Goal: Transaction & Acquisition: Purchase product/service

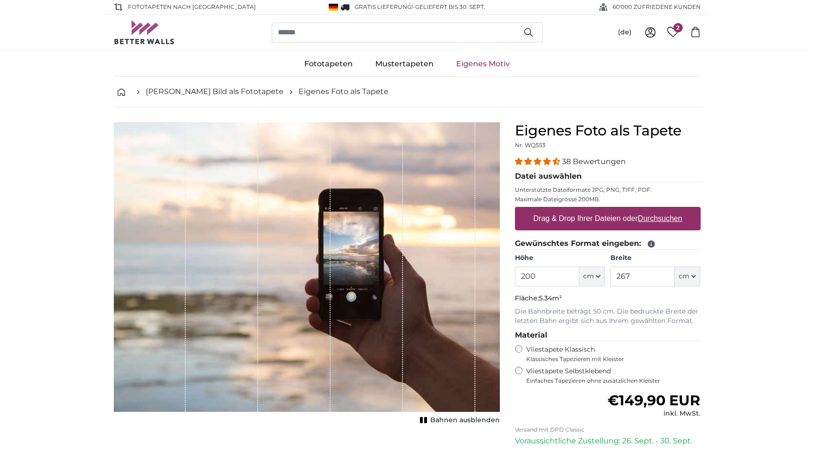
click at [547, 219] on label "Drag & Drop Ihrer Dateien oder Durchsuchen" at bounding box center [607, 218] width 157 height 19
click at [547, 210] on input "Drag & Drop Ihrer Dateien oder Durchsuchen" at bounding box center [608, 208] width 186 height 3
type input "**********"
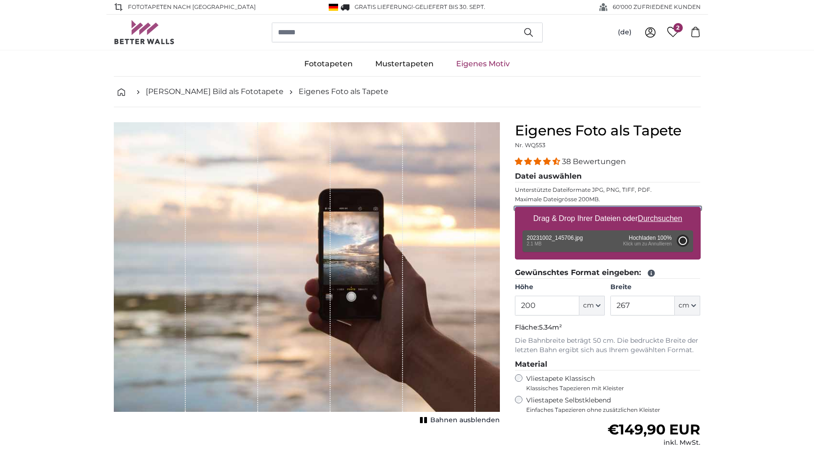
type input "266"
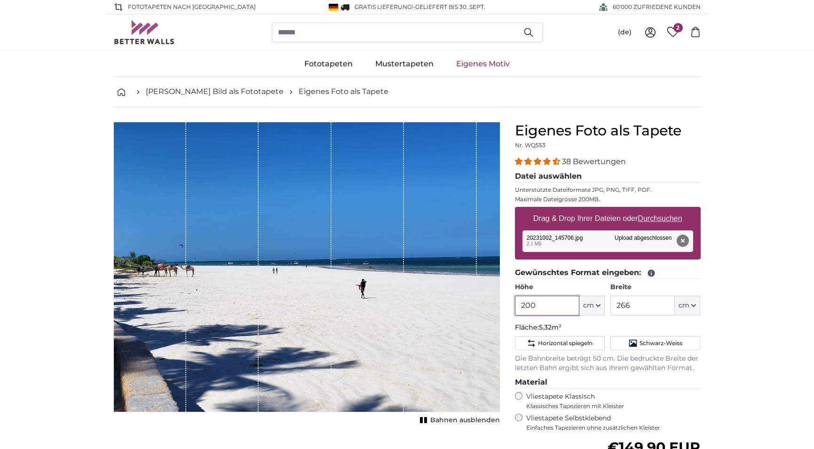
drag, startPoint x: 534, startPoint y: 304, endPoint x: 505, endPoint y: 303, distance: 28.7
click at [515, 303] on input "200" at bounding box center [547, 306] width 64 height 20
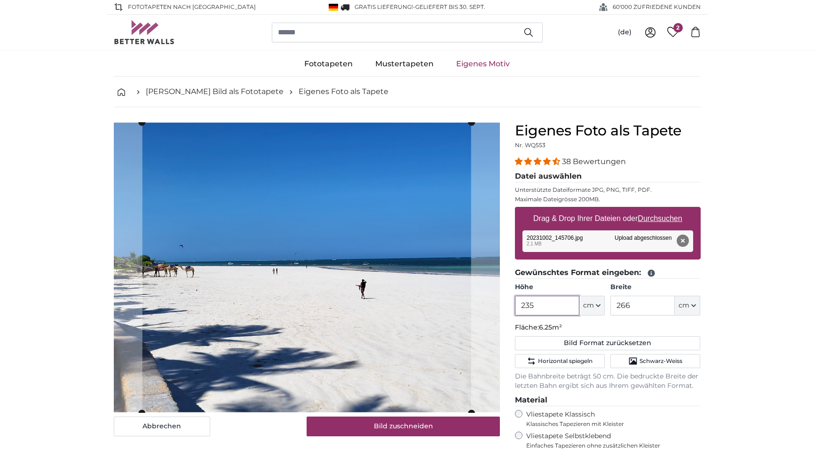
type input "235"
drag, startPoint x: 634, startPoint y: 306, endPoint x: 614, endPoint y: 307, distance: 20.2
click at [614, 307] on input "266" at bounding box center [642, 306] width 64 height 20
type input "295"
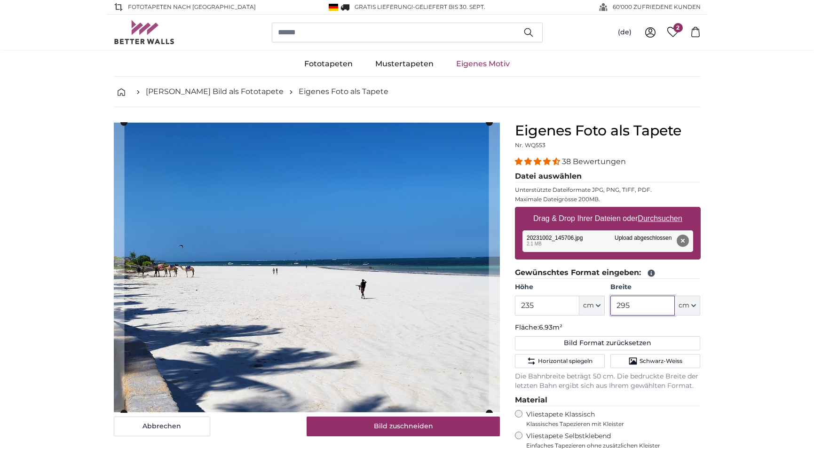
scroll to position [48, 0]
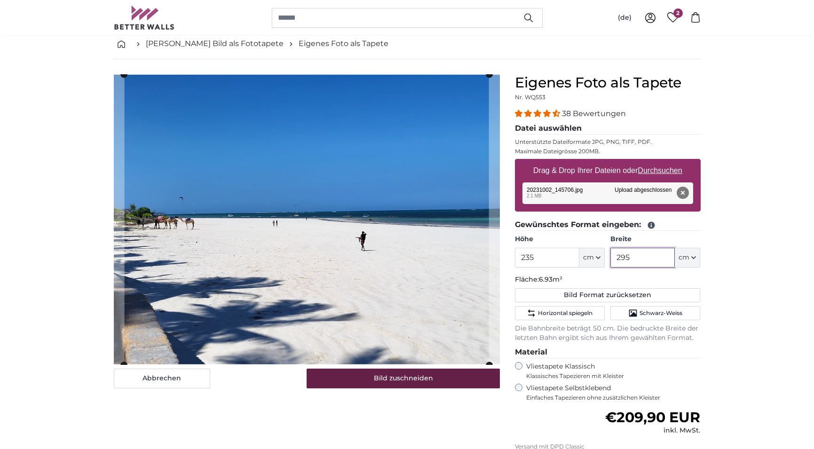
type input "295"
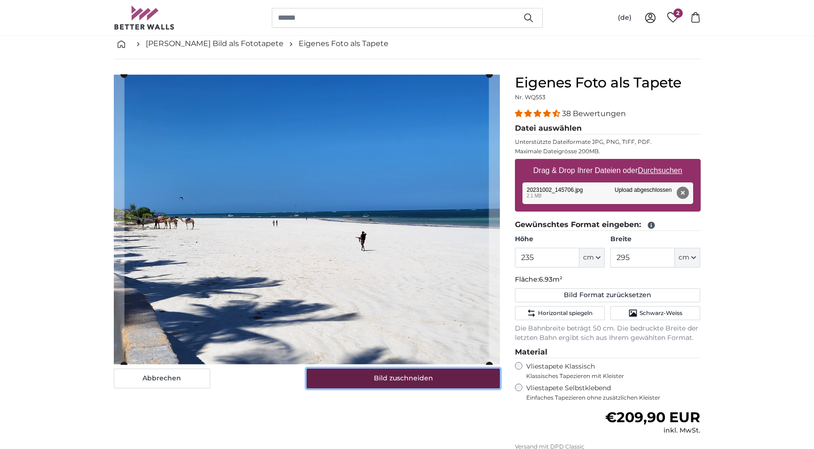
click at [410, 374] on button "Bild zuschneiden" at bounding box center [403, 379] width 193 height 20
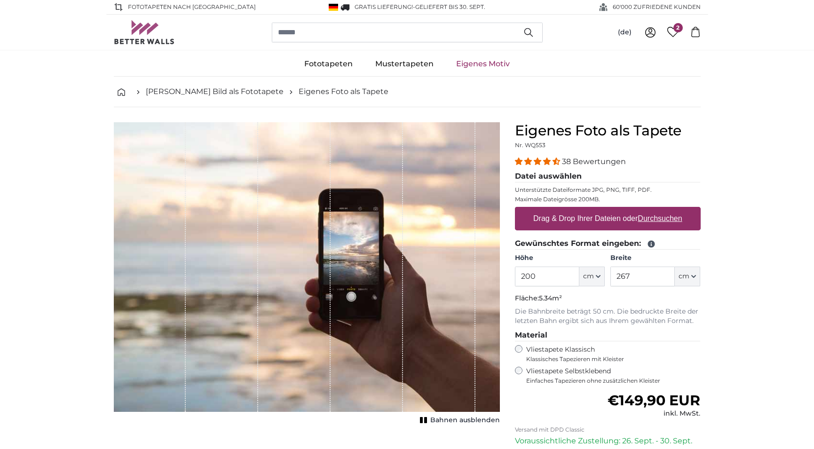
click at [580, 221] on label "Drag & Drop Ihrer Dateien oder Durchsuchen" at bounding box center [607, 218] width 157 height 19
click at [580, 210] on input "Drag & Drop Ihrer Dateien oder Durchsuchen" at bounding box center [608, 208] width 186 height 3
type input "**********"
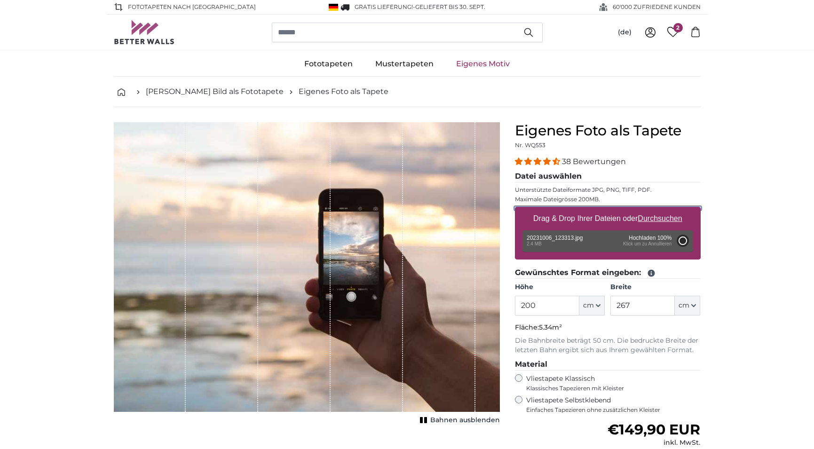
type input "266"
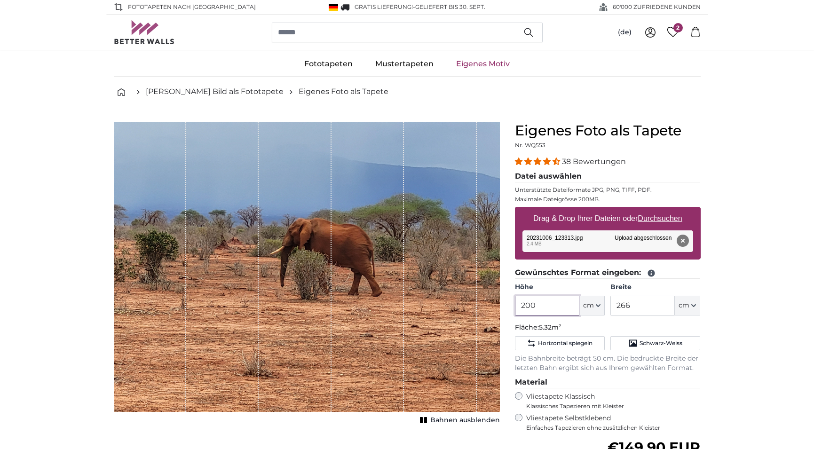
drag, startPoint x: 527, startPoint y: 304, endPoint x: 510, endPoint y: 304, distance: 17.4
click at [515, 304] on input "200" at bounding box center [547, 306] width 64 height 20
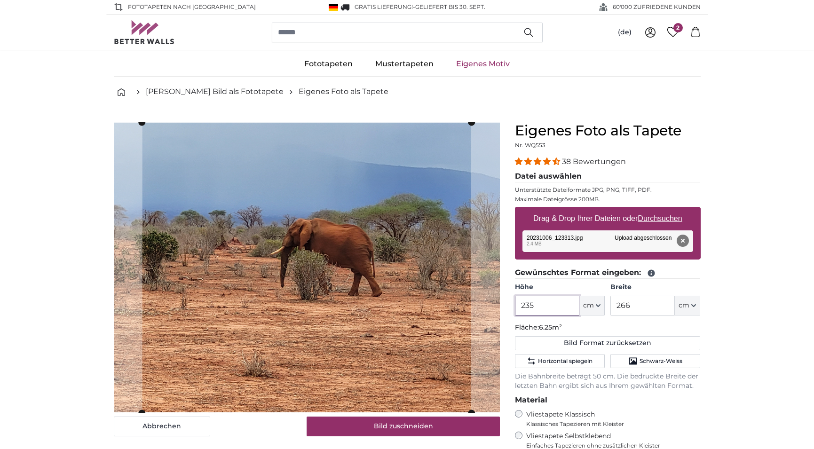
type input "235"
click at [610, 309] on input "266" at bounding box center [642, 306] width 64 height 20
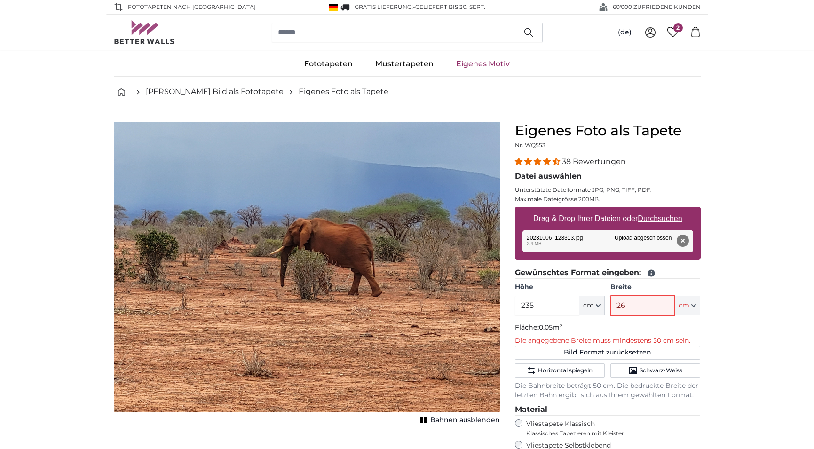
type input "269"
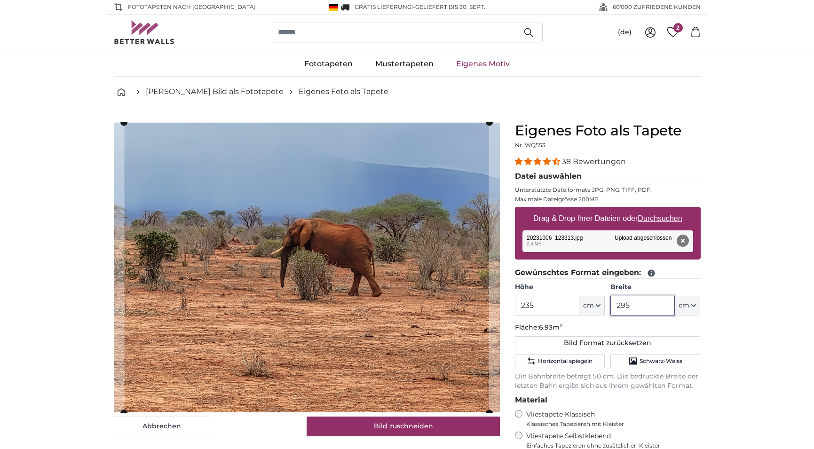
type input "295"
click at [685, 240] on button "Entfernen" at bounding box center [682, 241] width 12 height 12
type input "200"
type input "266"
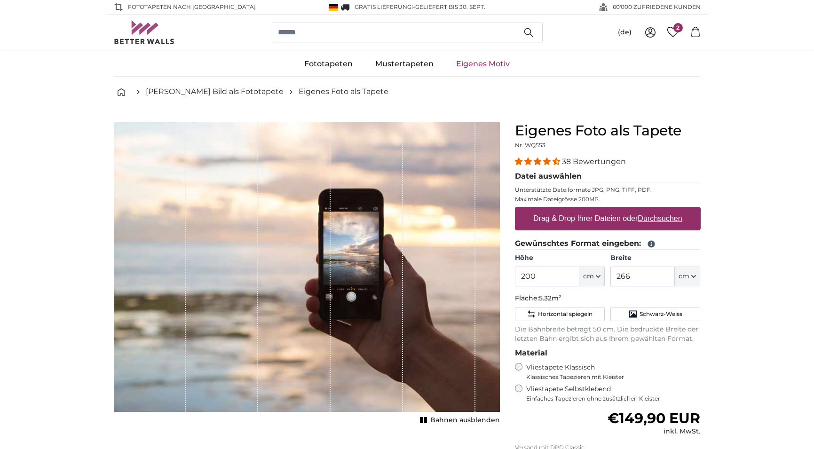
click at [648, 216] on u "Durchsuchen" at bounding box center [659, 218] width 44 height 8
click at [648, 210] on input "Drag & Drop Ihrer Dateien oder Durchsuchen" at bounding box center [608, 208] width 186 height 3
type input "**********"
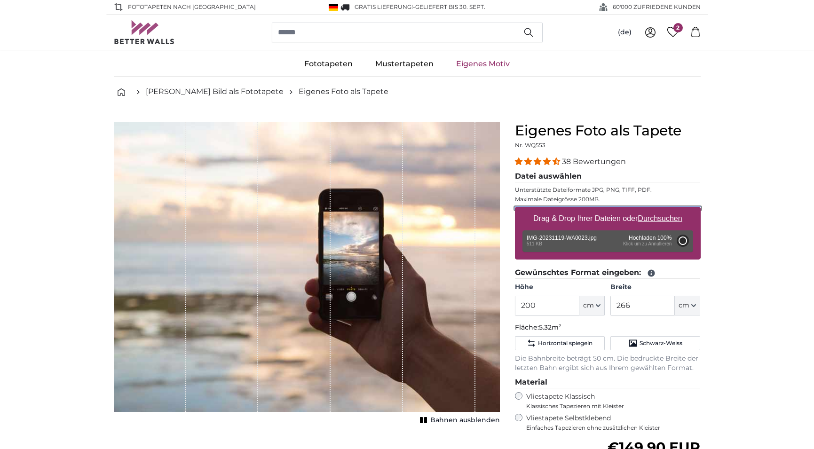
type input "81"
type input "107.7"
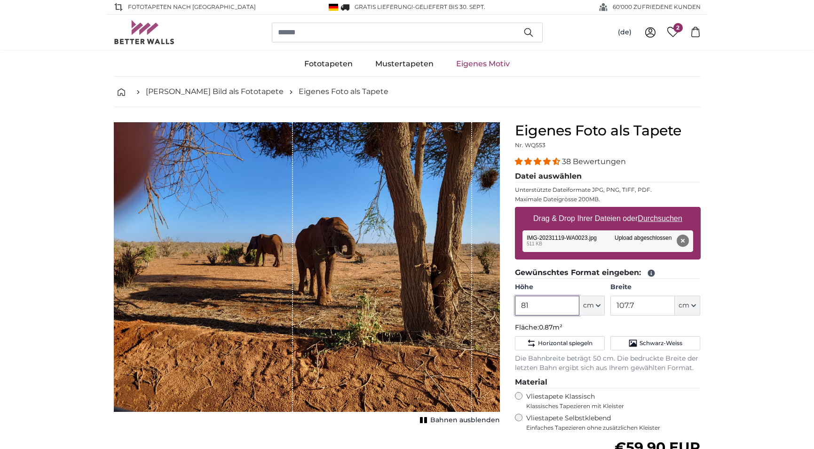
drag, startPoint x: 534, startPoint y: 305, endPoint x: 509, endPoint y: 305, distance: 24.5
click at [515, 305] on input "81" at bounding box center [547, 306] width 64 height 20
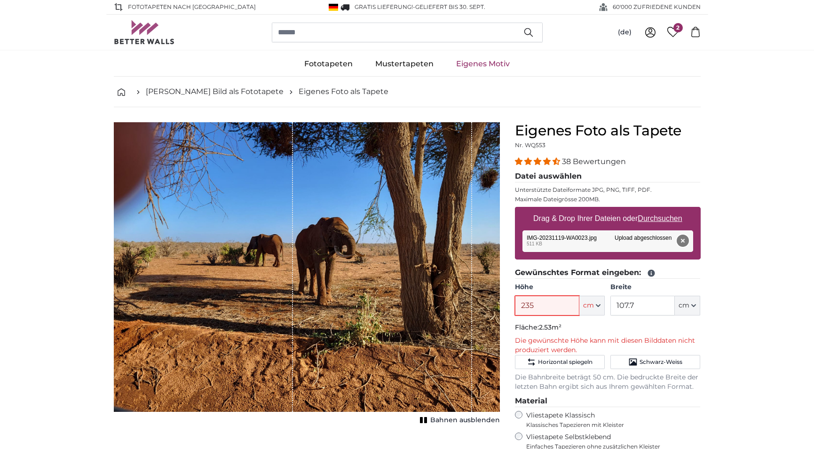
type input "235"
click at [683, 241] on button "Entfernen" at bounding box center [682, 241] width 12 height 12
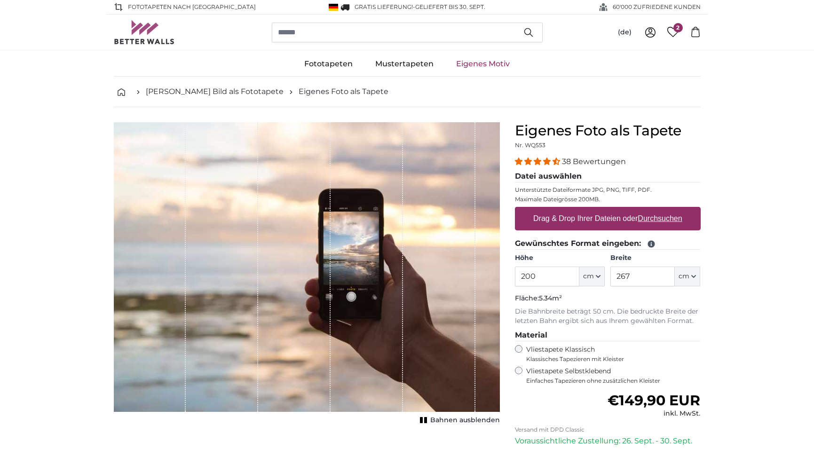
click at [659, 219] on u "Durchsuchen" at bounding box center [659, 218] width 44 height 8
click at [659, 210] on input "Drag & Drop Ihrer Dateien oder Durchsuchen" at bounding box center [608, 208] width 186 height 3
type input "**********"
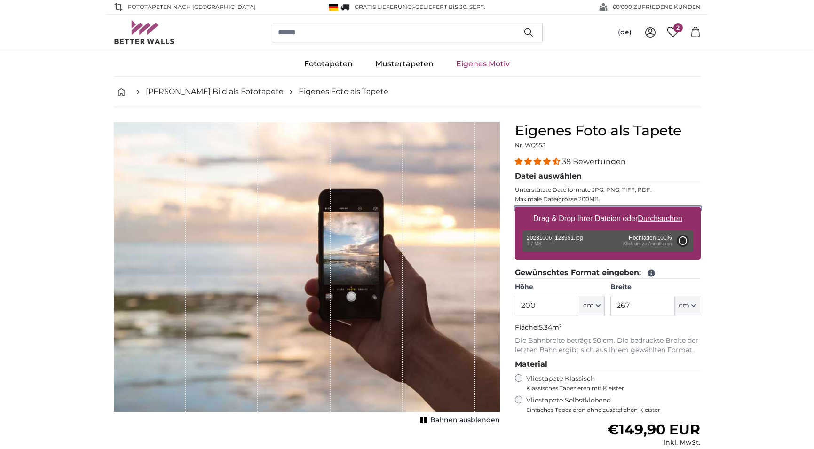
type input "150"
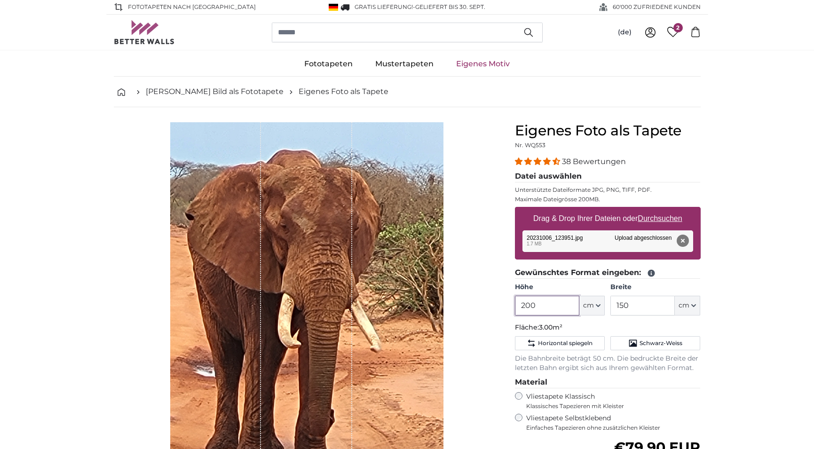
drag, startPoint x: 509, startPoint y: 307, endPoint x: 497, endPoint y: 307, distance: 11.8
click at [515, 307] on input "200" at bounding box center [547, 306] width 64 height 20
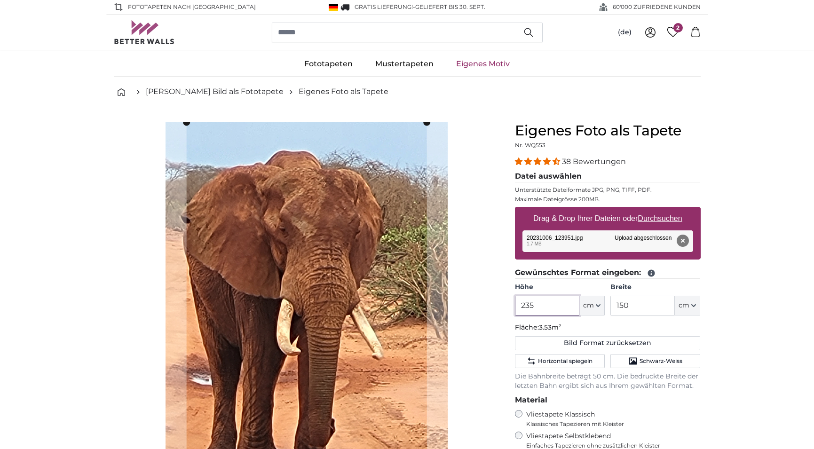
type input "235"
click at [614, 305] on input "150" at bounding box center [642, 306] width 64 height 20
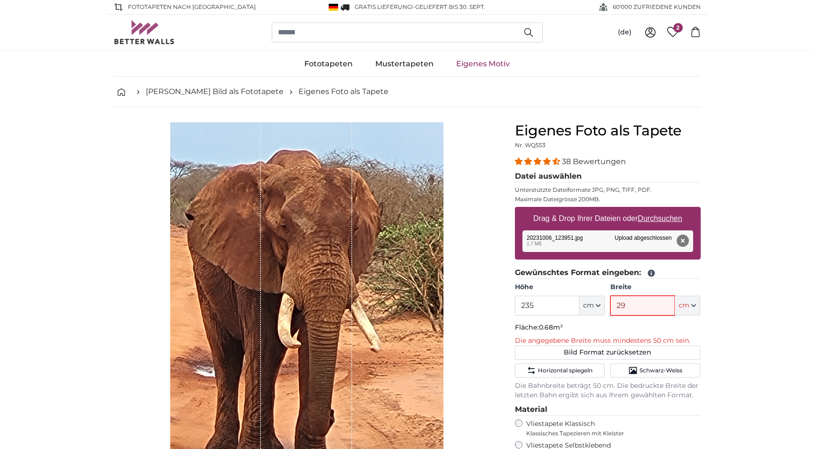
type input "295"
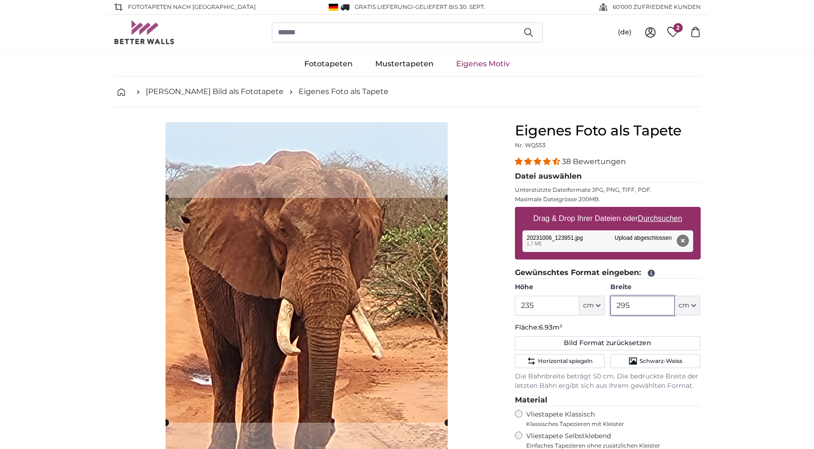
type input "295"
click at [683, 238] on button "Entfernen" at bounding box center [682, 241] width 12 height 12
type input "200"
type input "150"
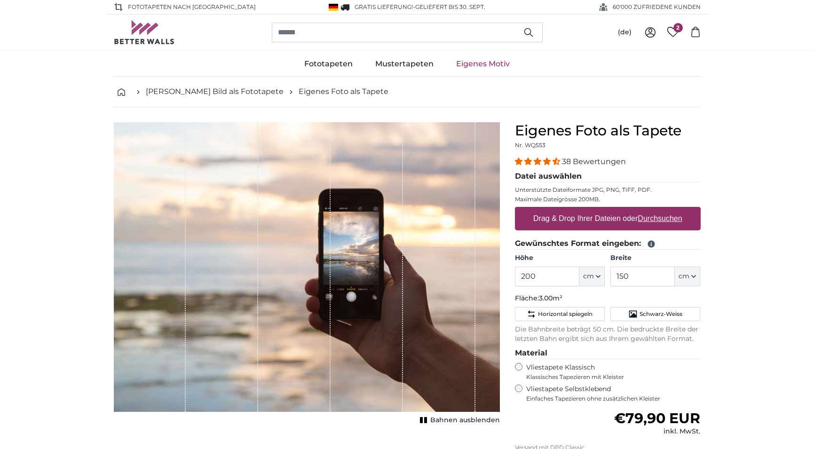
click at [665, 218] on u "Durchsuchen" at bounding box center [659, 218] width 44 height 8
click at [665, 210] on input "Drag & Drop Ihrer Dateien oder Durchsuchen" at bounding box center [608, 208] width 186 height 3
type input "**********"
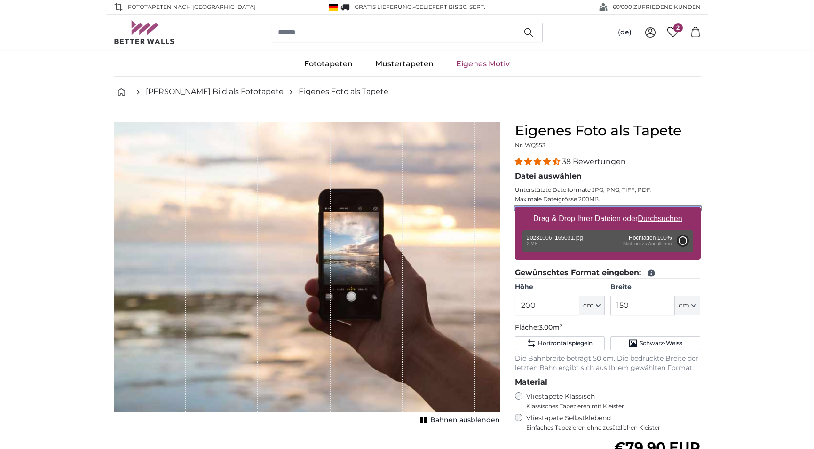
type input "266"
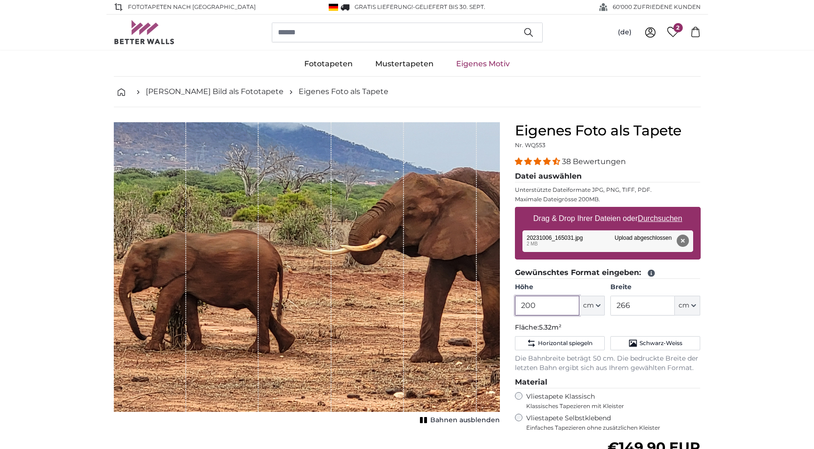
drag, startPoint x: 530, startPoint y: 306, endPoint x: 510, endPoint y: 307, distance: 20.3
click at [515, 307] on input "200" at bounding box center [547, 306] width 64 height 20
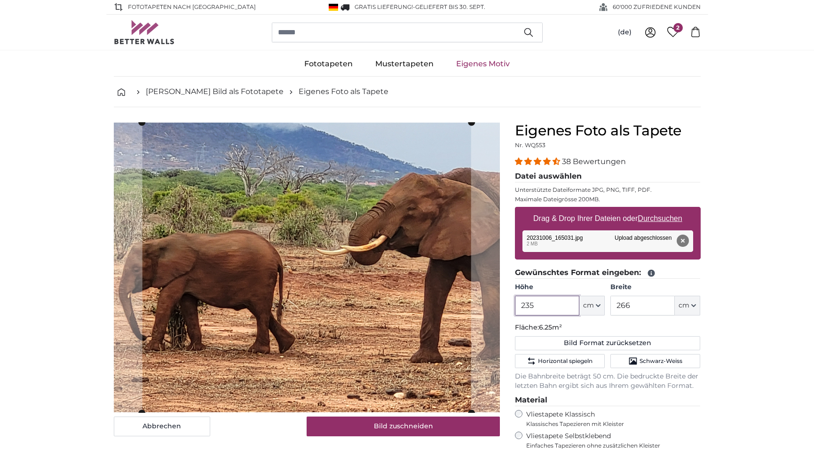
type input "235"
drag, startPoint x: 634, startPoint y: 305, endPoint x: 616, endPoint y: 305, distance: 17.4
click at [616, 305] on input "266" at bounding box center [642, 306] width 64 height 20
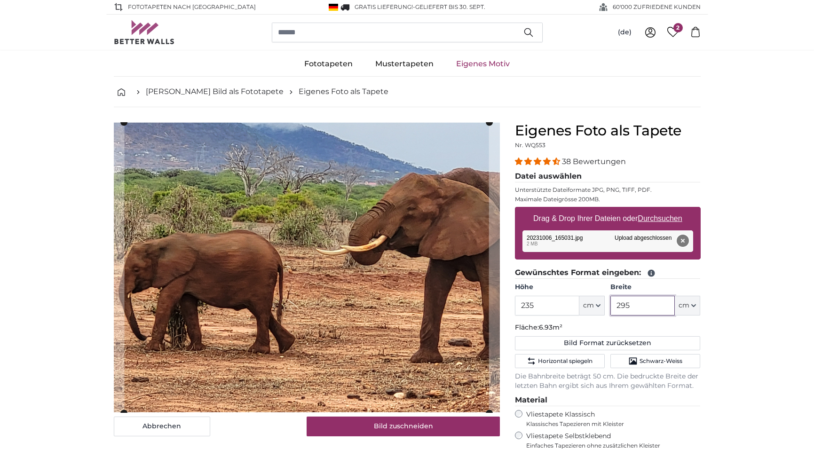
type input "295"
click at [684, 238] on button "Entfernen" at bounding box center [682, 241] width 12 height 12
type input "200"
type input "266"
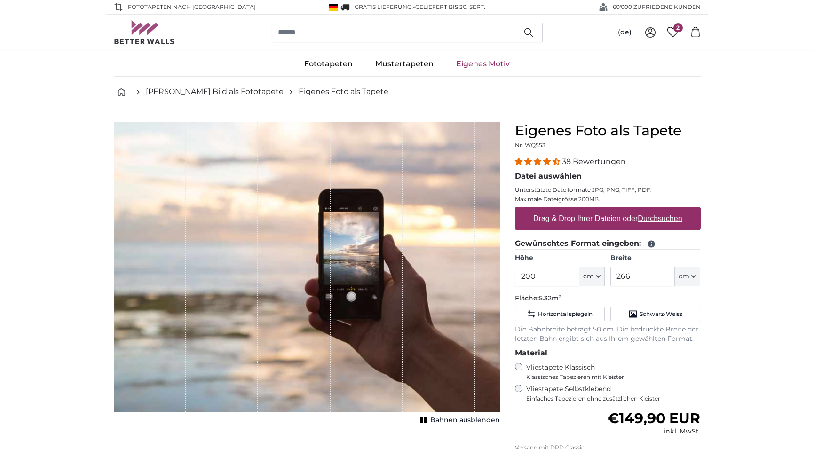
click at [664, 220] on u "Durchsuchen" at bounding box center [659, 218] width 44 height 8
click at [664, 210] on input "Drag & Drop Ihrer Dateien oder Durchsuchen" at bounding box center [608, 208] width 186 height 3
type input "**********"
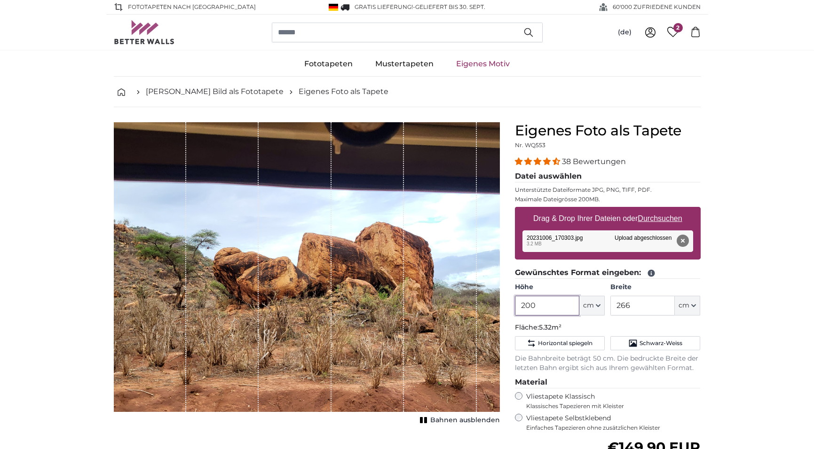
drag, startPoint x: 535, startPoint y: 304, endPoint x: 505, endPoint y: 303, distance: 29.2
click at [515, 303] on input "200" at bounding box center [547, 306] width 64 height 20
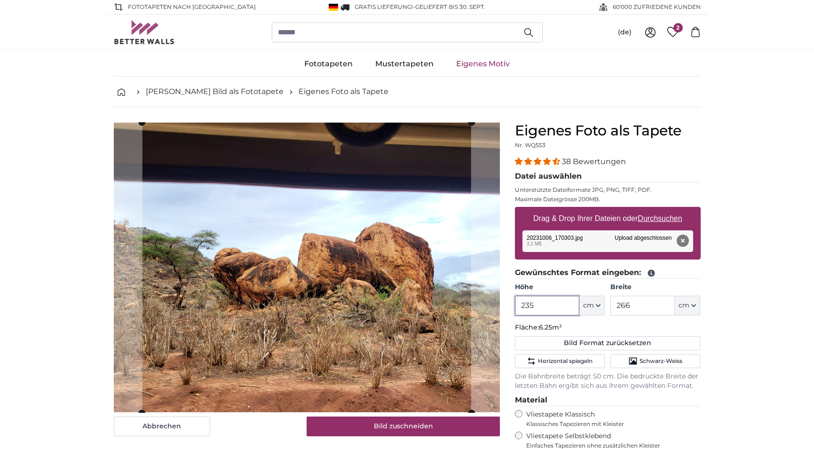
type input "235"
drag, startPoint x: 636, startPoint y: 305, endPoint x: 614, endPoint y: 305, distance: 22.1
click at [614, 305] on input "266" at bounding box center [642, 306] width 64 height 20
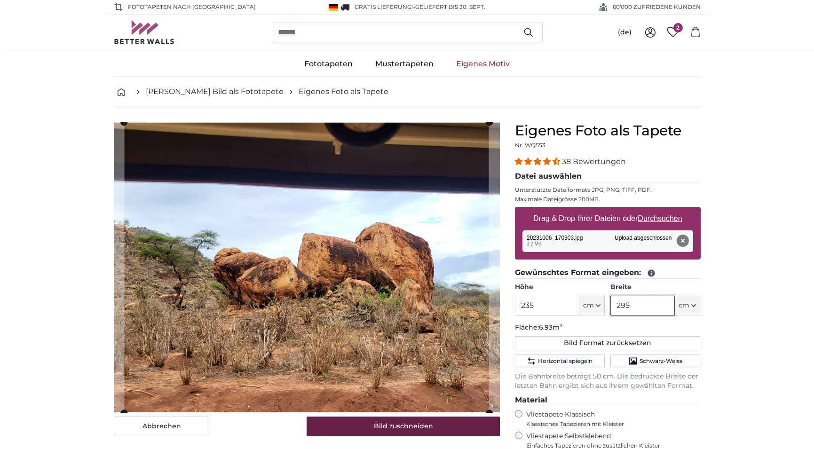
type input "295"
click at [432, 426] on button "Bild zuschneiden" at bounding box center [403, 427] width 193 height 20
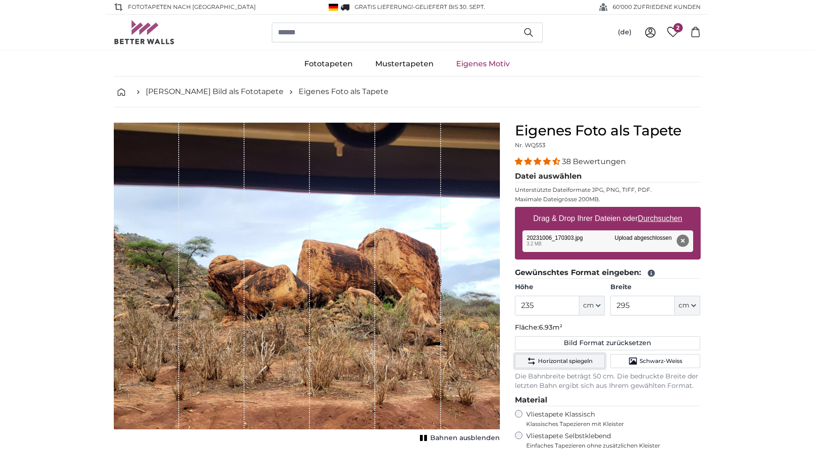
click at [568, 363] on span "Horizontal spiegeln" at bounding box center [565, 361] width 55 height 8
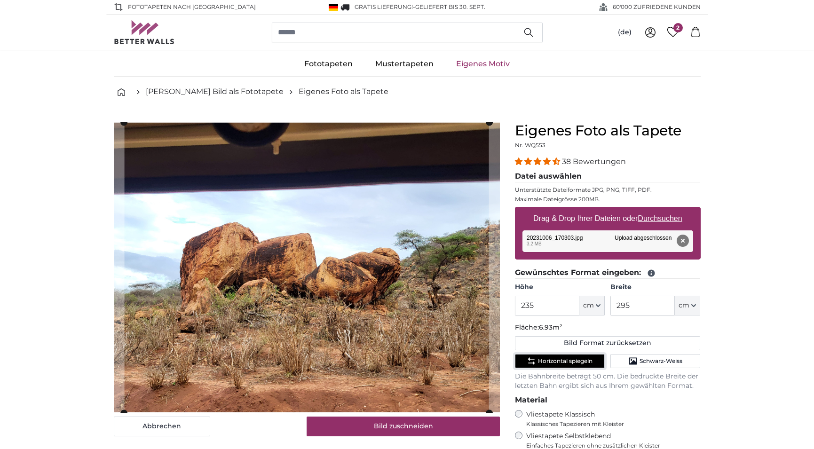
click at [568, 363] on span "Horizontal spiegeln" at bounding box center [565, 361] width 55 height 8
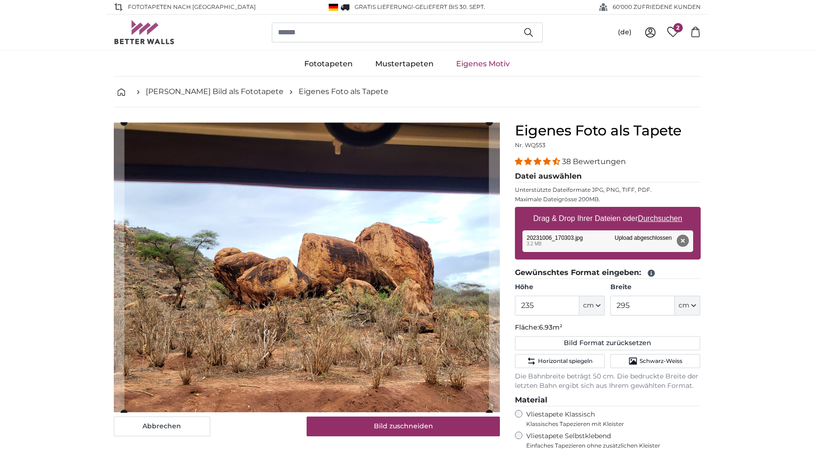
click at [684, 239] on button "Entfernen" at bounding box center [682, 241] width 12 height 12
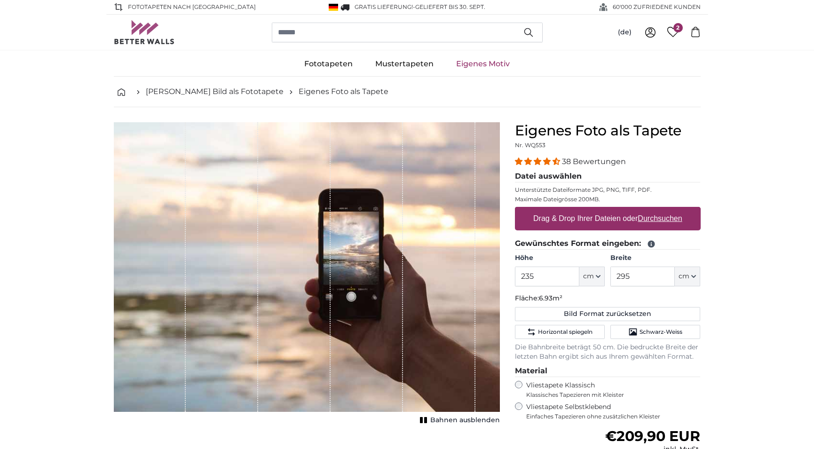
click at [662, 217] on u "Durchsuchen" at bounding box center [659, 218] width 44 height 8
click at [662, 210] on input "Drag & Drop Ihrer Dateien oder Durchsuchen" at bounding box center [608, 208] width 186 height 3
type input "**********"
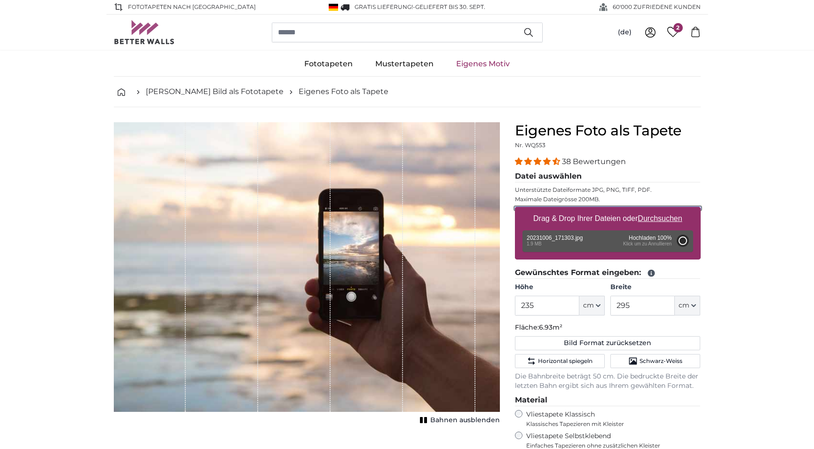
type input "200"
type input "266"
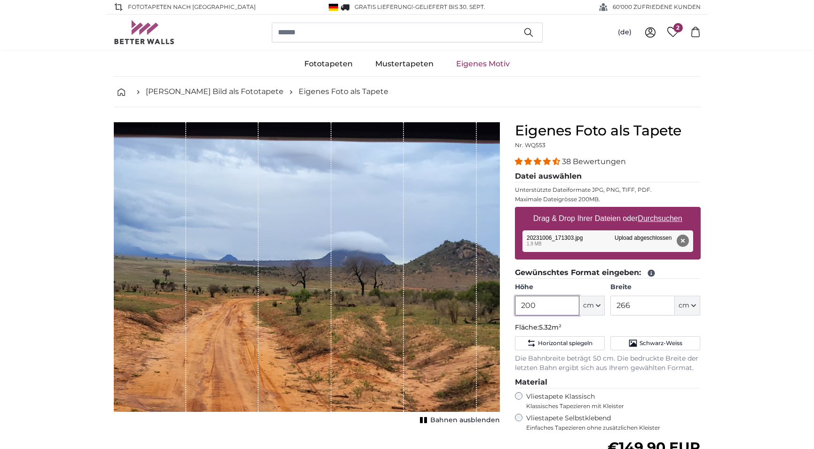
drag, startPoint x: 538, startPoint y: 307, endPoint x: 514, endPoint y: 307, distance: 24.4
click at [515, 307] on input "200" at bounding box center [547, 306] width 64 height 20
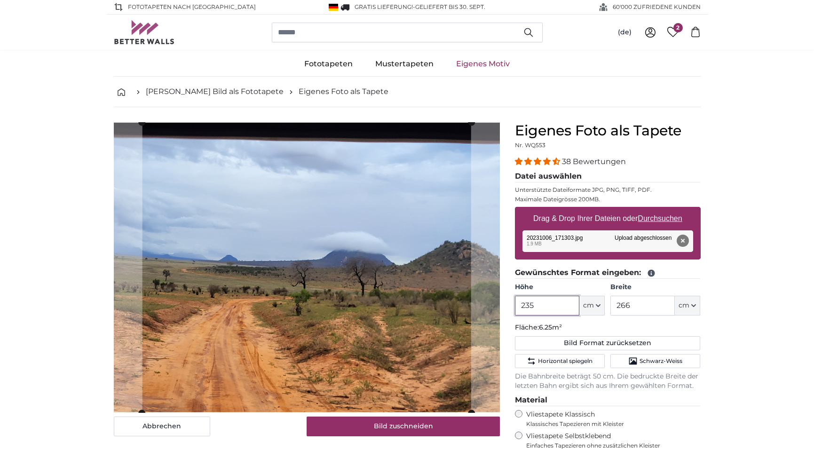
type input "235"
drag, startPoint x: 632, startPoint y: 307, endPoint x: 616, endPoint y: 303, distance: 16.8
click at [616, 304] on input "266" at bounding box center [642, 306] width 64 height 20
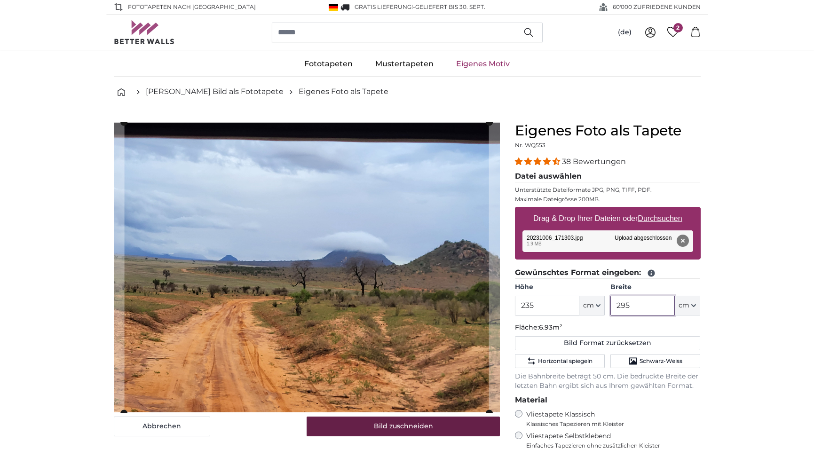
type input "295"
click at [407, 428] on button "Bild zuschneiden" at bounding box center [403, 427] width 193 height 20
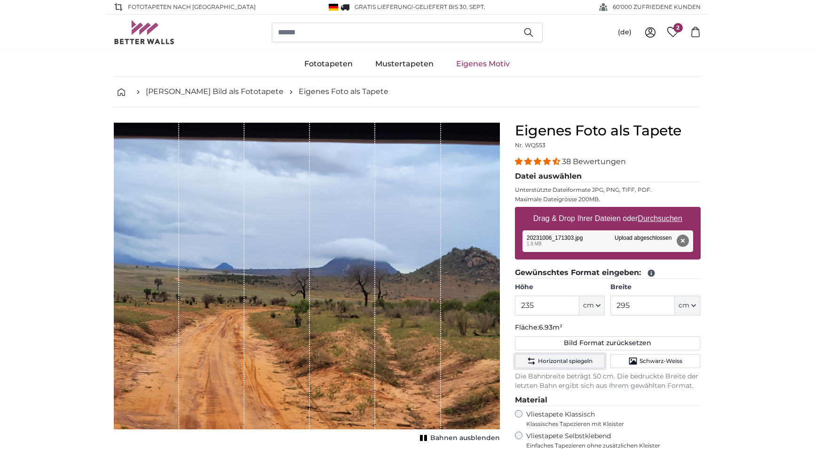
click at [548, 362] on span "Horizontal spiegeln" at bounding box center [565, 361] width 55 height 8
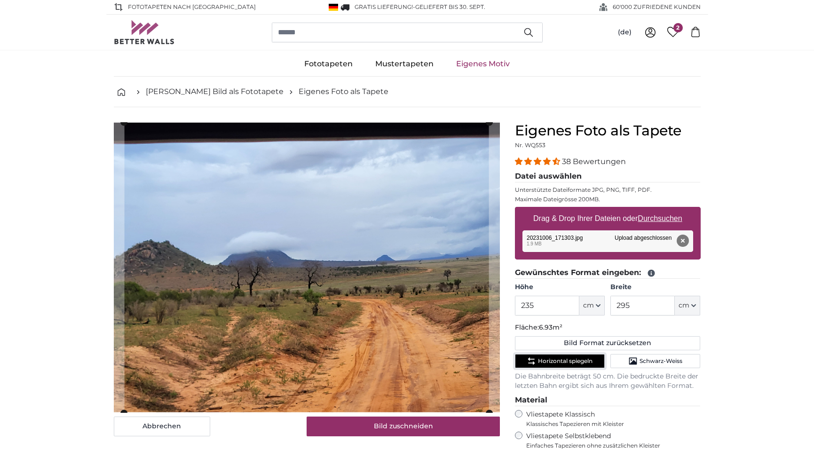
click at [548, 362] on span "Horizontal spiegeln" at bounding box center [565, 361] width 55 height 8
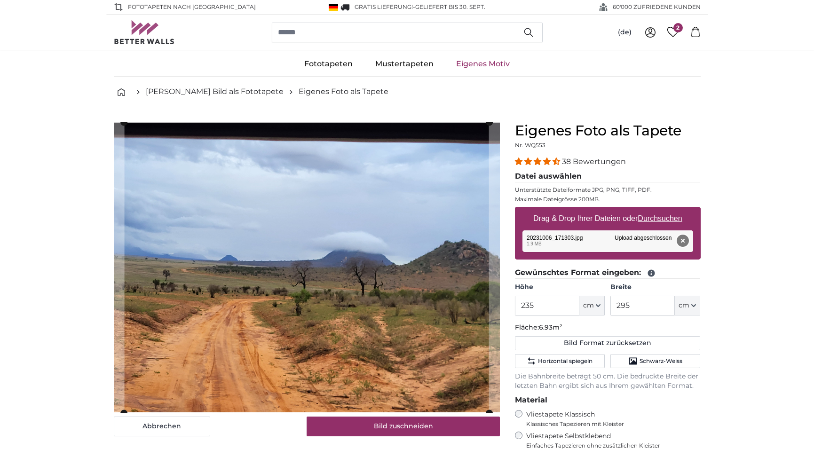
click at [682, 243] on button "Entfernen" at bounding box center [682, 241] width 12 height 12
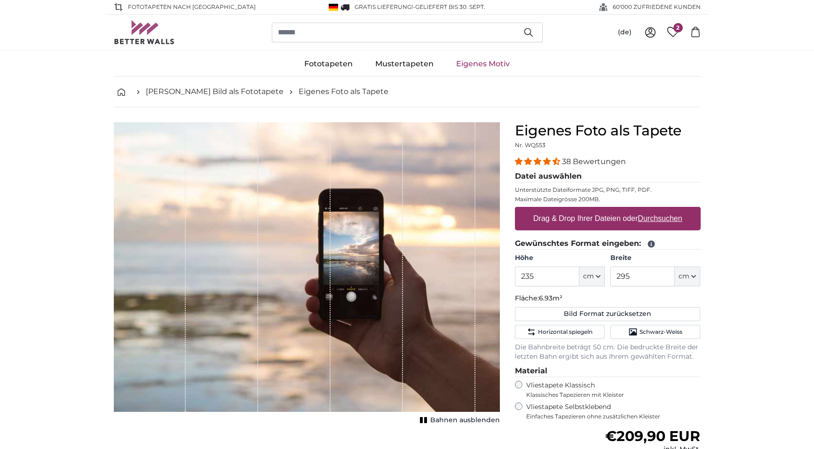
click at [667, 220] on u "Durchsuchen" at bounding box center [659, 218] width 44 height 8
click at [667, 210] on input "Drag & Drop Ihrer Dateien oder Durchsuchen" at bounding box center [608, 208] width 186 height 3
type input "**********"
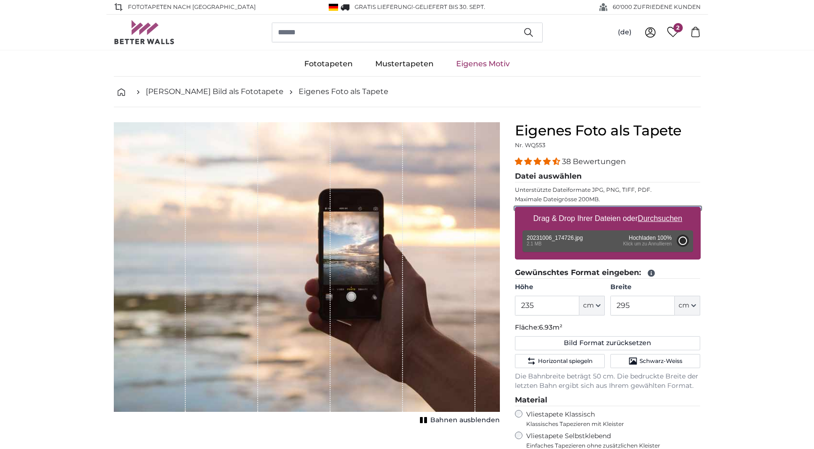
type input "200"
type input "266"
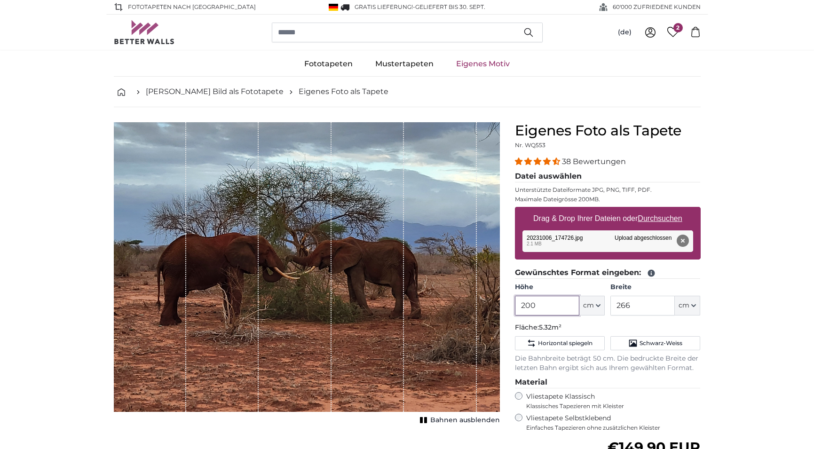
drag, startPoint x: 538, startPoint y: 304, endPoint x: 517, endPoint y: 309, distance: 21.8
click at [517, 309] on input "200" at bounding box center [547, 306] width 64 height 20
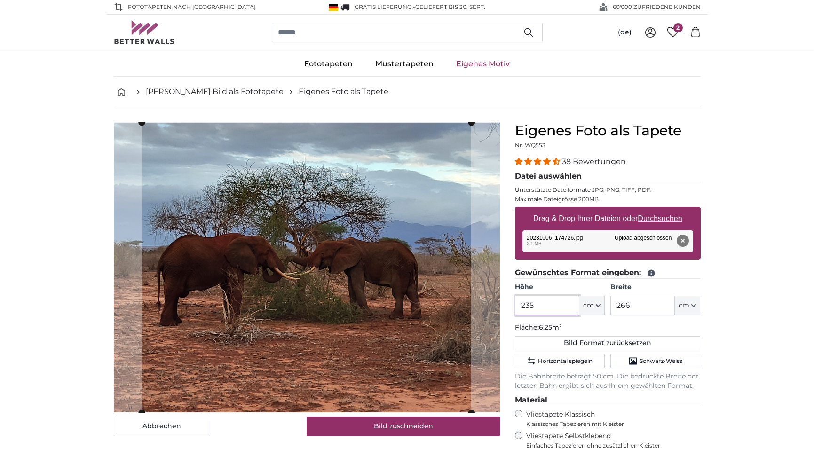
type input "235"
drag, startPoint x: 630, startPoint y: 304, endPoint x: 616, endPoint y: 307, distance: 14.3
click at [616, 307] on input "266" at bounding box center [642, 306] width 64 height 20
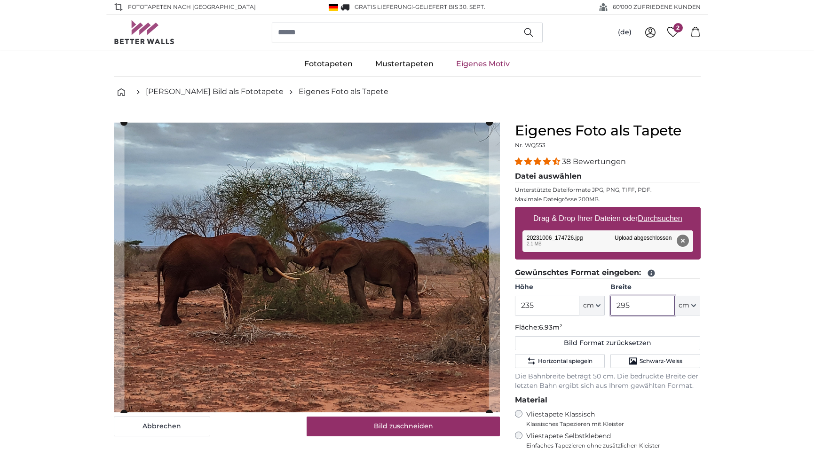
type input "295"
click at [682, 239] on button "Entfernen" at bounding box center [682, 241] width 12 height 12
type input "200"
type input "266"
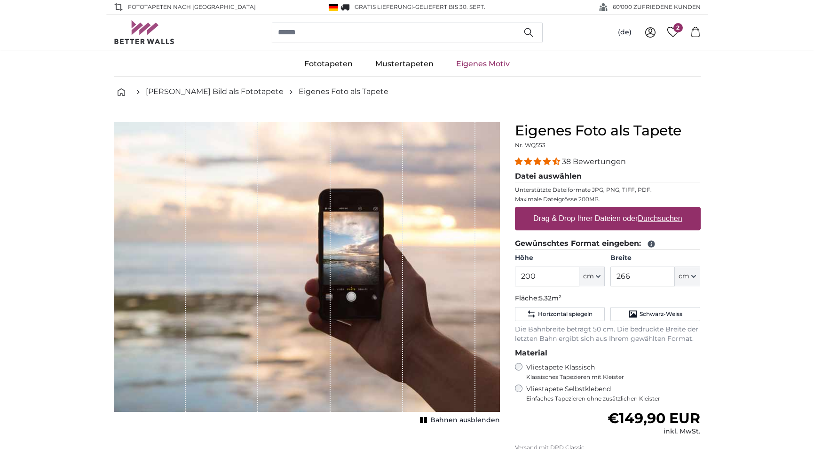
click at [665, 220] on u "Durchsuchen" at bounding box center [659, 218] width 44 height 8
click at [665, 210] on input "Drag & Drop Ihrer Dateien oder Durchsuchen" at bounding box center [608, 208] width 186 height 3
type input "**********"
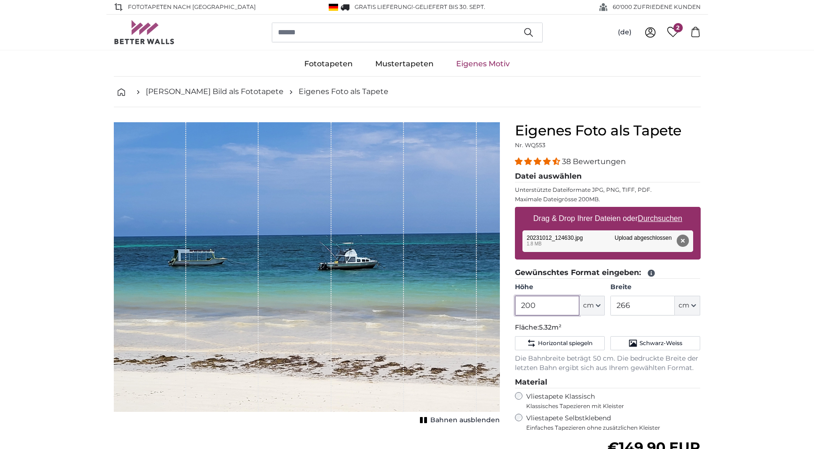
drag, startPoint x: 528, startPoint y: 308, endPoint x: 512, endPoint y: 309, distance: 16.0
click at [515, 309] on input "200" at bounding box center [547, 306] width 64 height 20
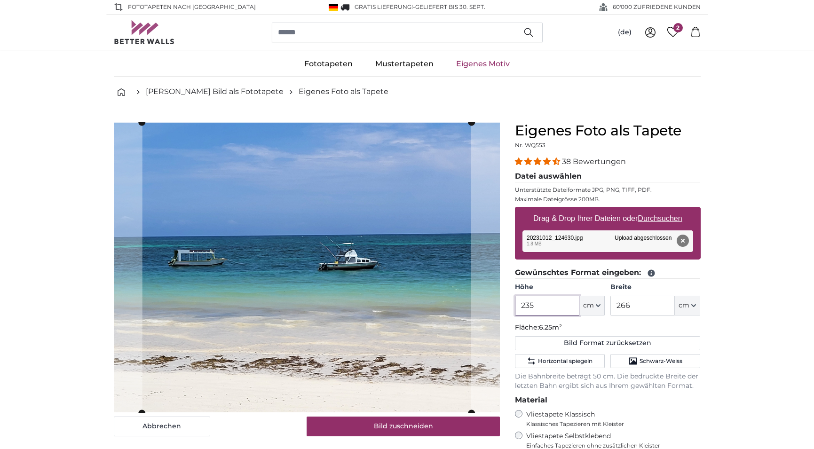
type input "235"
drag, startPoint x: 630, startPoint y: 307, endPoint x: 615, endPoint y: 307, distance: 15.1
click at [615, 307] on input "266" at bounding box center [642, 306] width 64 height 20
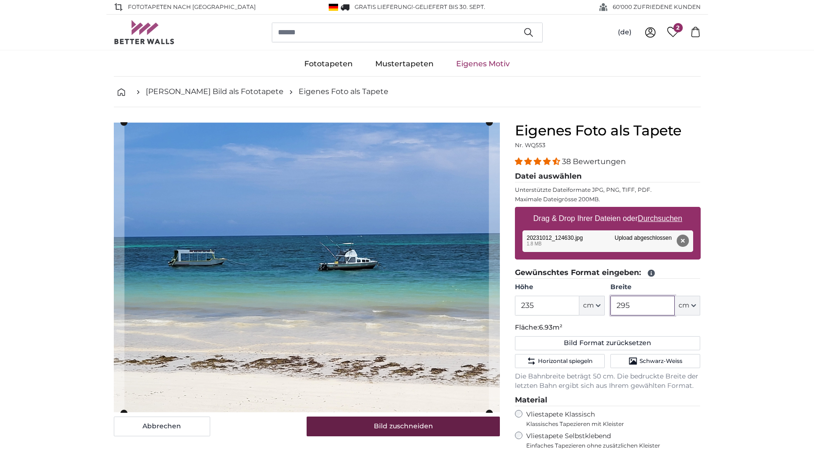
type input "295"
click at [389, 425] on button "Bild zuschneiden" at bounding box center [403, 427] width 193 height 20
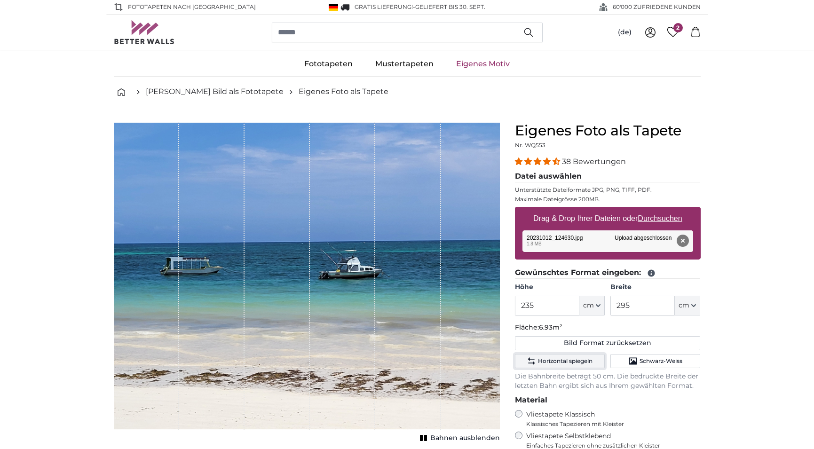
click at [574, 360] on span "Horizontal spiegeln" at bounding box center [565, 361] width 55 height 8
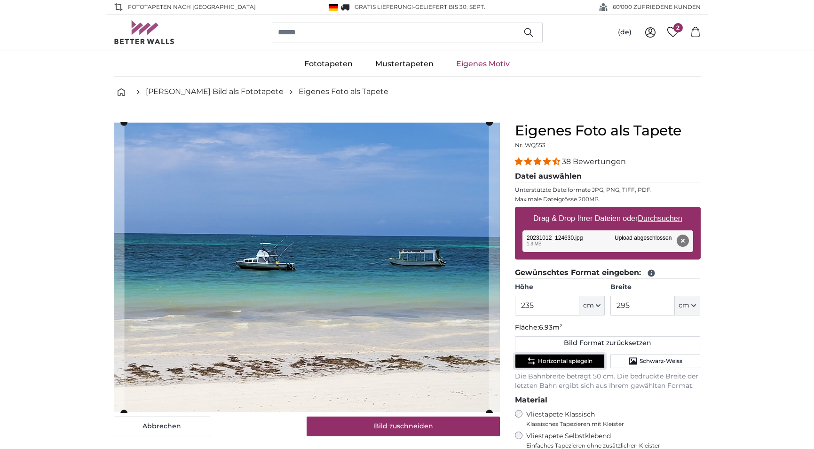
click at [574, 360] on span "Horizontal spiegeln" at bounding box center [565, 361] width 55 height 8
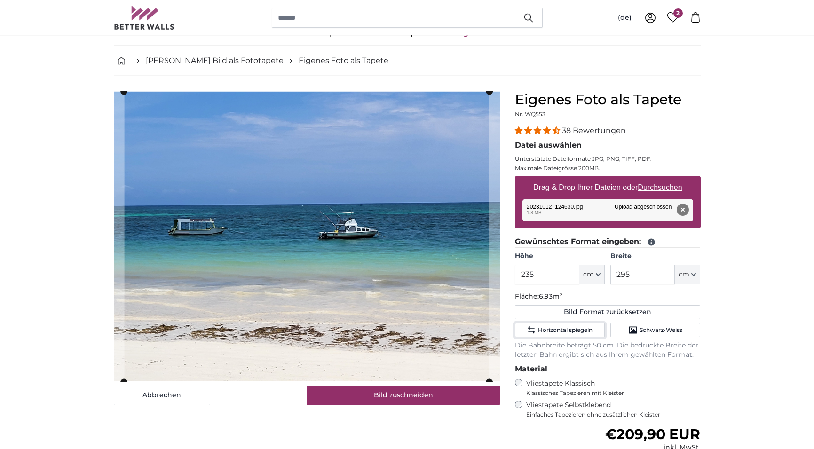
scroll to position [48, 0]
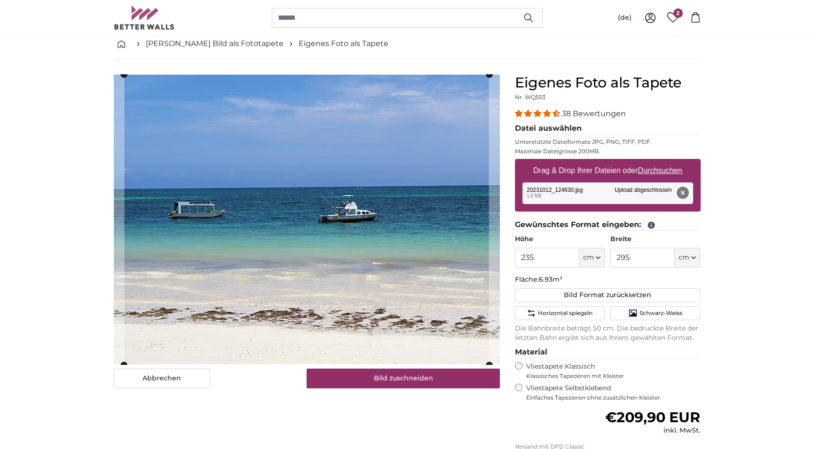
click at [683, 189] on button "Entfernen" at bounding box center [682, 193] width 12 height 12
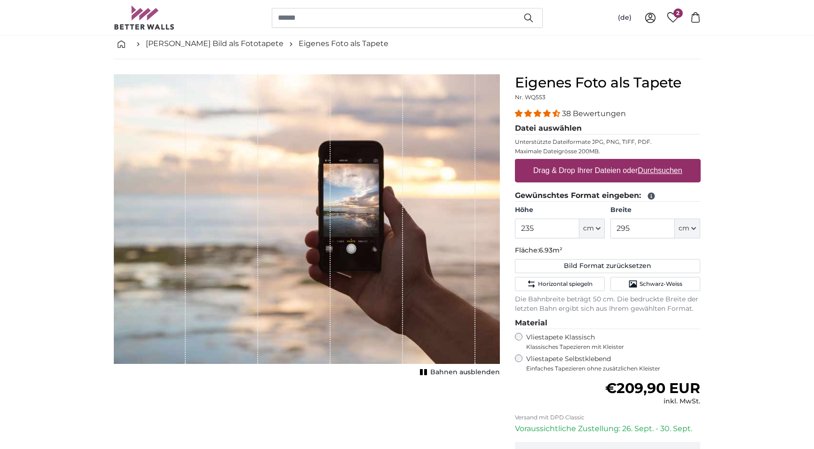
click at [678, 172] on u "Durchsuchen" at bounding box center [659, 170] width 44 height 8
click at [678, 162] on input "Drag & Drop Ihrer Dateien oder Durchsuchen" at bounding box center [608, 160] width 186 height 3
type input "**********"
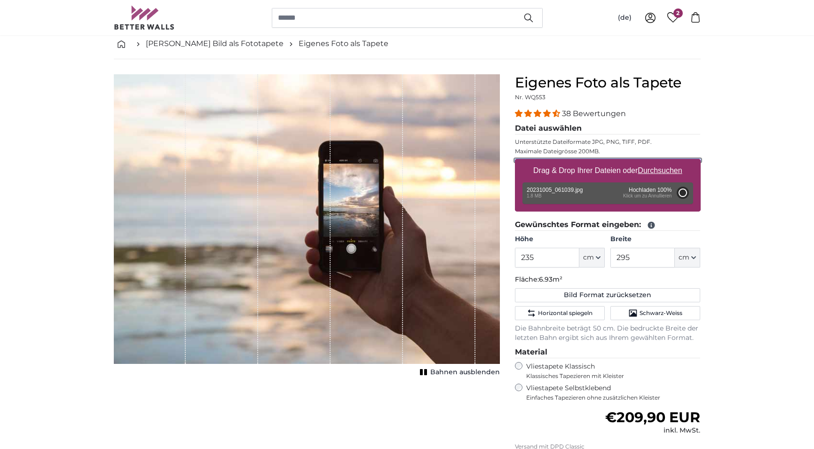
type input "200"
type input "266"
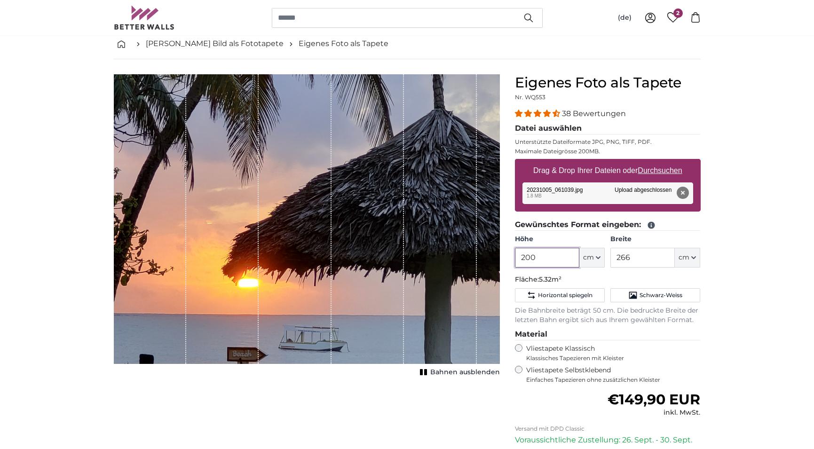
drag, startPoint x: 541, startPoint y: 260, endPoint x: 465, endPoint y: 248, distance: 76.3
click at [515, 251] on input "200" at bounding box center [547, 258] width 64 height 20
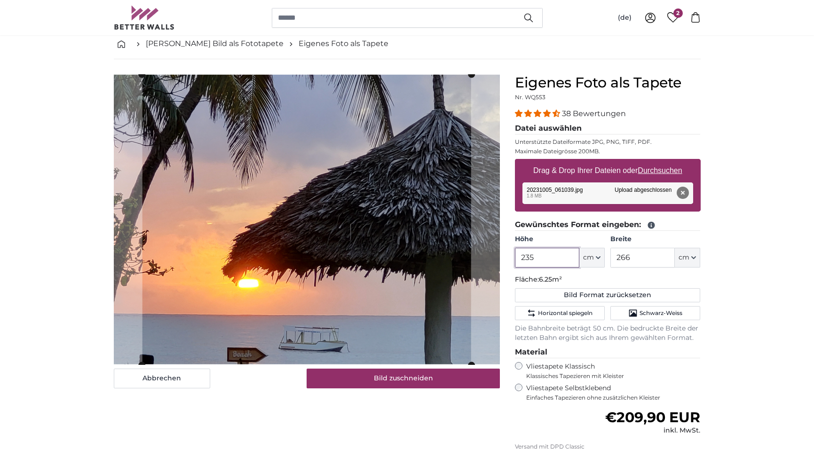
type input "235"
drag, startPoint x: 640, startPoint y: 259, endPoint x: 604, endPoint y: 256, distance: 36.8
click at [610, 256] on input "266" at bounding box center [642, 258] width 64 height 20
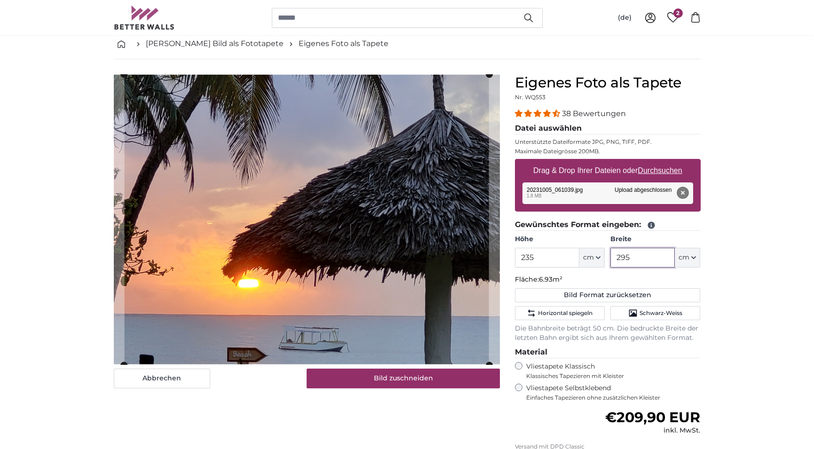
type input "295"
click at [683, 192] on button "Entfernen" at bounding box center [682, 193] width 12 height 12
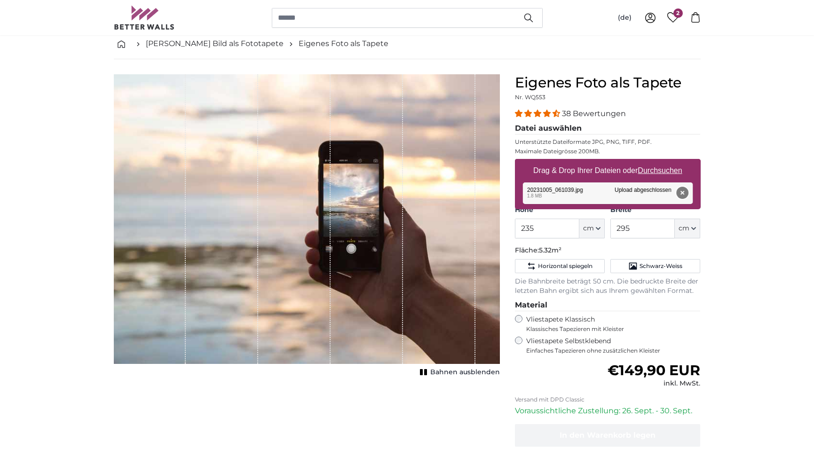
type input "200"
type input "266"
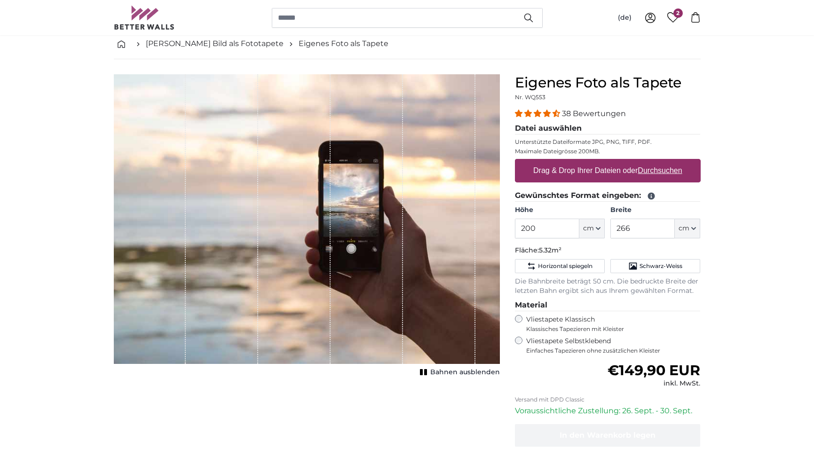
click at [670, 172] on u "Durchsuchen" at bounding box center [659, 170] width 44 height 8
click at [670, 162] on input "Drag & Drop Ihrer Dateien oder Durchsuchen" at bounding box center [608, 160] width 186 height 3
type input "**********"
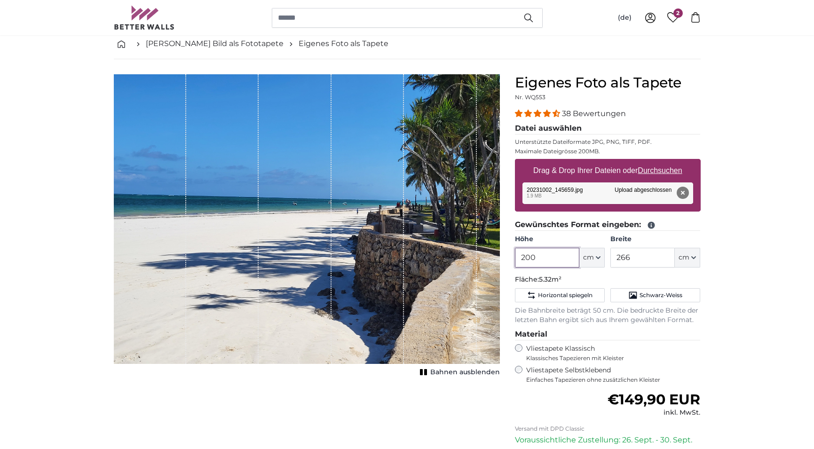
drag, startPoint x: 548, startPoint y: 260, endPoint x: 478, endPoint y: 263, distance: 70.6
click at [515, 263] on input "200" at bounding box center [547, 258] width 64 height 20
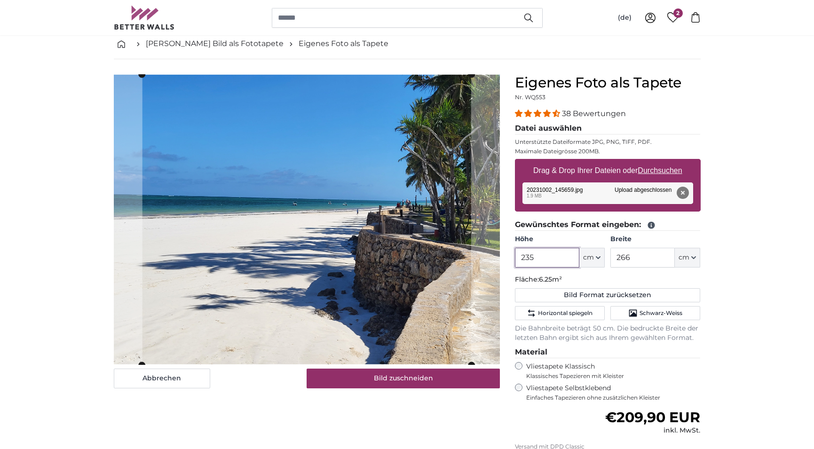
type input "235"
drag, startPoint x: 629, startPoint y: 259, endPoint x: 609, endPoint y: 257, distance: 20.4
click at [610, 257] on input "266" at bounding box center [642, 258] width 64 height 20
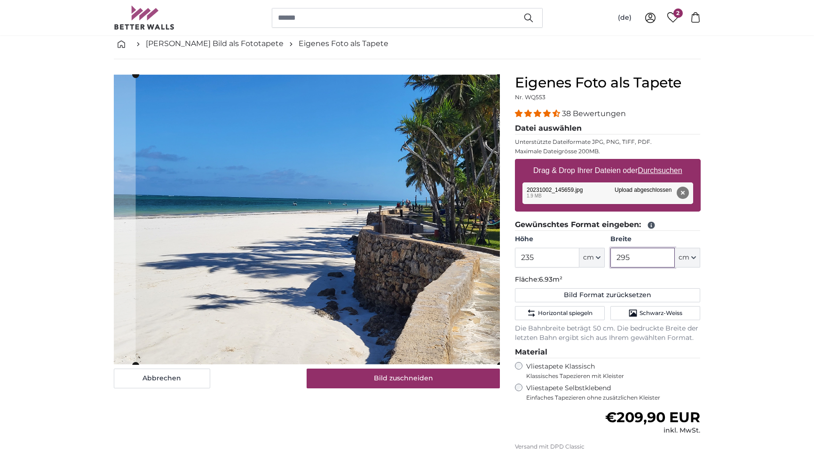
click at [466, 229] on cropper-handle at bounding box center [317, 220] width 365 height 291
type input "295"
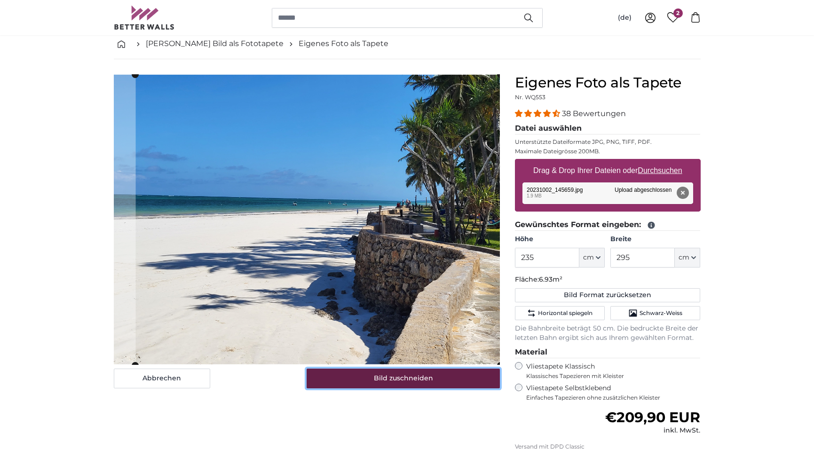
click at [474, 380] on button "Bild zuschneiden" at bounding box center [403, 379] width 193 height 20
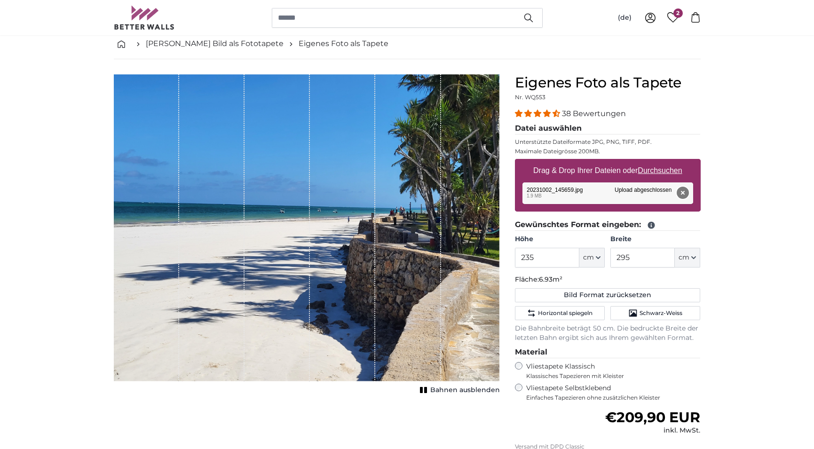
click at [684, 192] on button "Entfernen" at bounding box center [682, 193] width 12 height 12
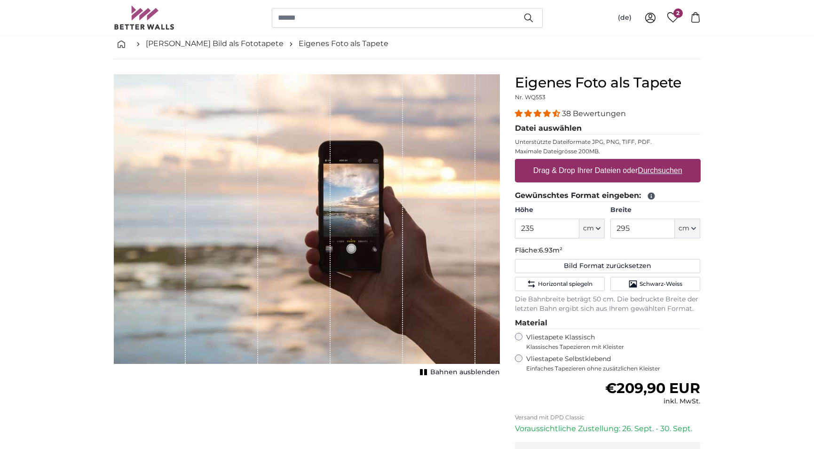
click at [661, 169] on u "Durchsuchen" at bounding box center [659, 170] width 44 height 8
click at [661, 162] on input "Drag & Drop Ihrer Dateien oder Durchsuchen" at bounding box center [608, 160] width 186 height 3
click at [659, 171] on u "Durchsuchen" at bounding box center [659, 170] width 44 height 8
click at [659, 162] on input "Drag & Drop Ihrer Dateien oder Durchsuchen" at bounding box center [608, 160] width 186 height 3
type input "**********"
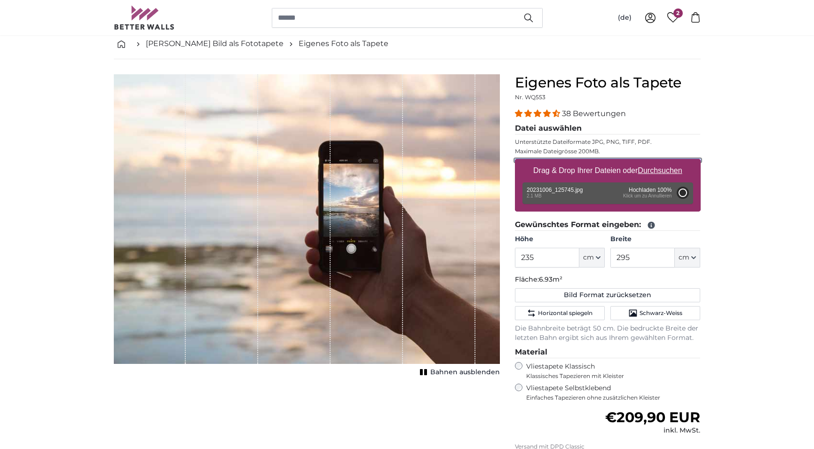
type input "200"
type input "266"
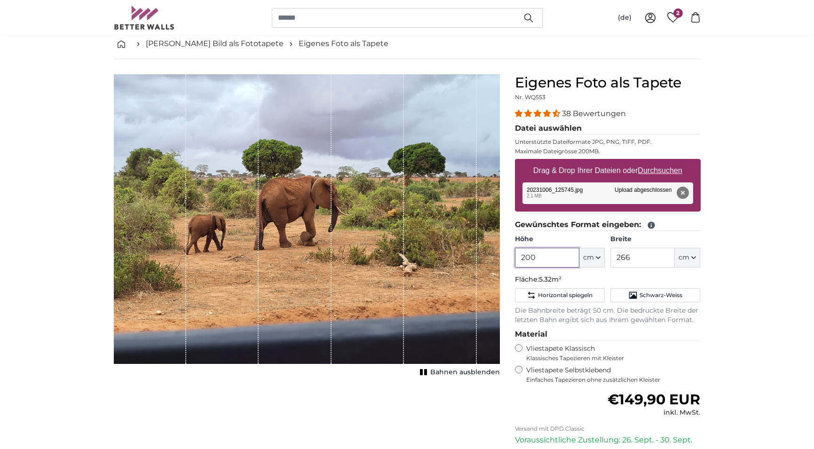
drag, startPoint x: 527, startPoint y: 257, endPoint x: 465, endPoint y: 262, distance: 62.3
click at [515, 262] on input "200" at bounding box center [547, 258] width 64 height 20
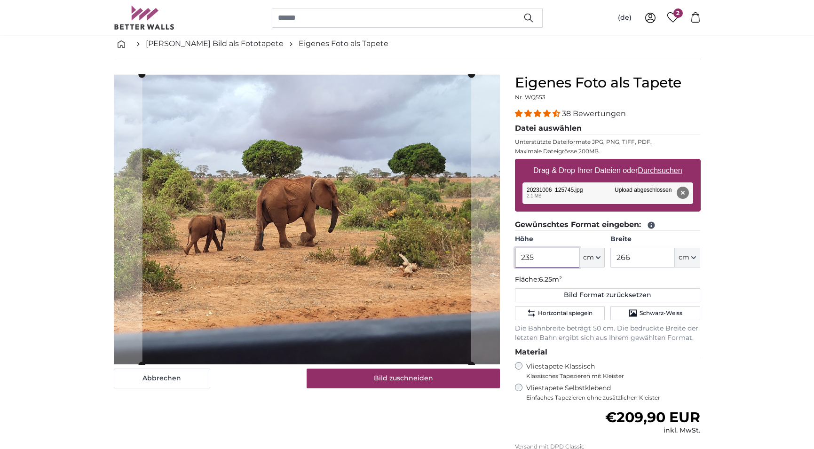
type input "235"
drag, startPoint x: 629, startPoint y: 258, endPoint x: 618, endPoint y: 259, distance: 10.9
click at [618, 259] on input "266" at bounding box center [642, 258] width 64 height 20
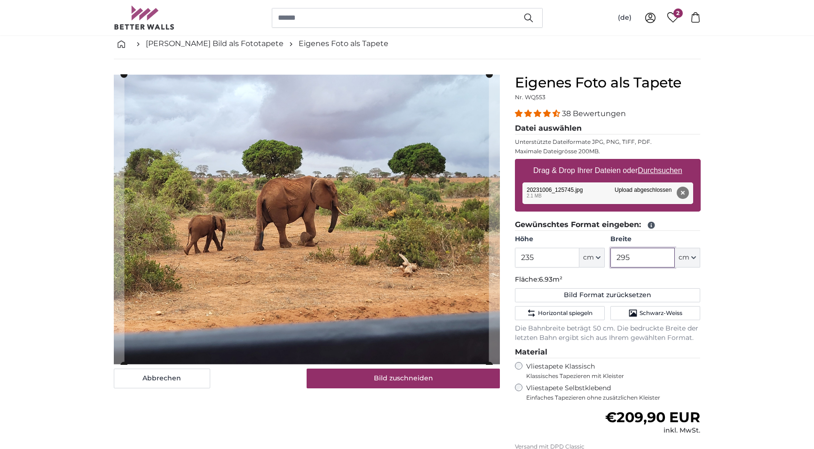
type input "295"
click at [560, 313] on span "Horizontal spiegeln" at bounding box center [565, 313] width 55 height 8
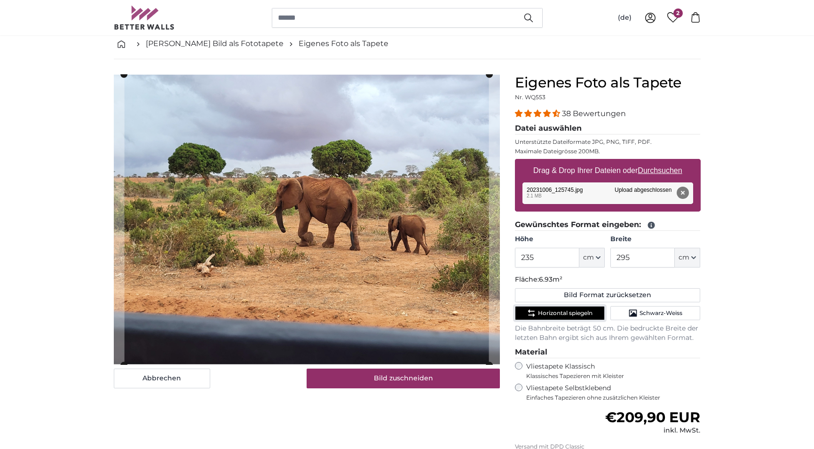
click at [561, 313] on span "Horizontal spiegeln" at bounding box center [565, 313] width 55 height 8
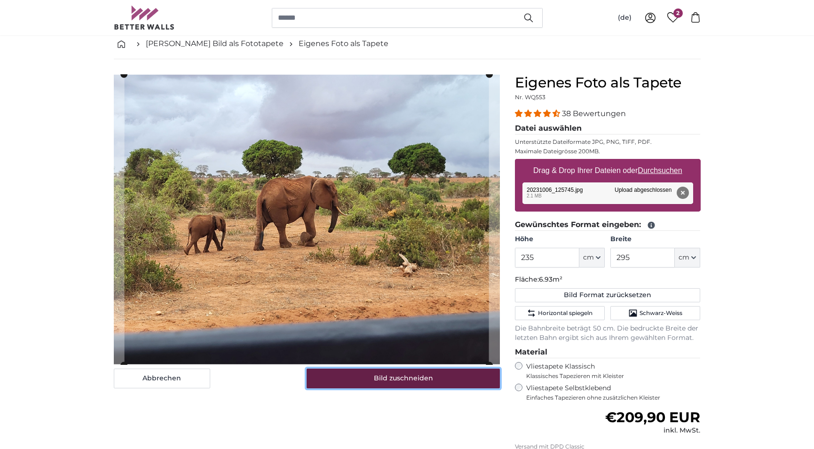
click at [434, 383] on button "Bild zuschneiden" at bounding box center [403, 379] width 193 height 20
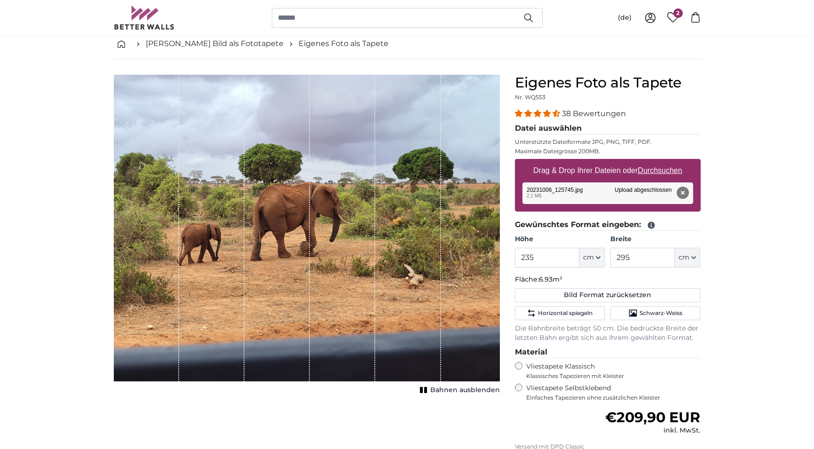
click at [439, 391] on span "Bahnen ausblenden" at bounding box center [465, 389] width 70 height 9
click at [684, 191] on button "Entfernen" at bounding box center [682, 193] width 12 height 12
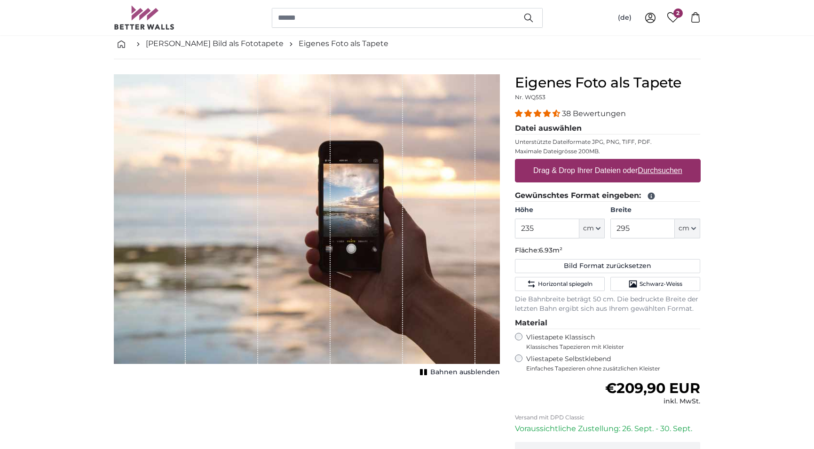
click at [670, 172] on u "Durchsuchen" at bounding box center [659, 170] width 44 height 8
click at [670, 162] on input "Drag & Drop Ihrer Dateien oder Durchsuchen" at bounding box center [608, 160] width 186 height 3
type input "**********"
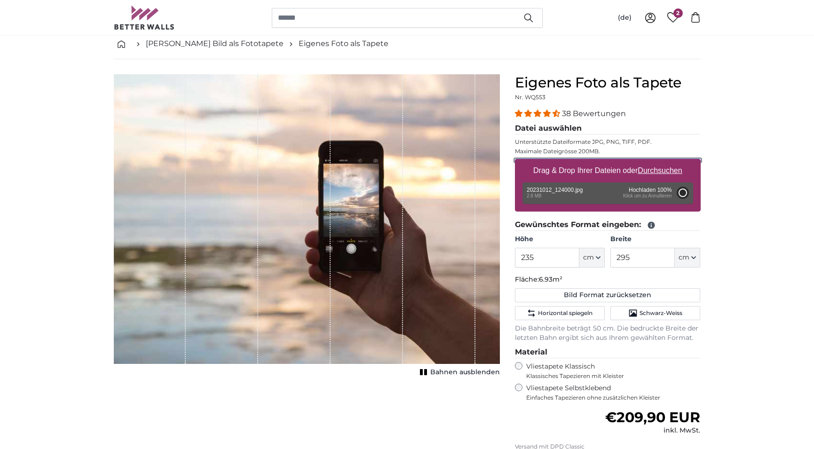
type input "200"
type input "266"
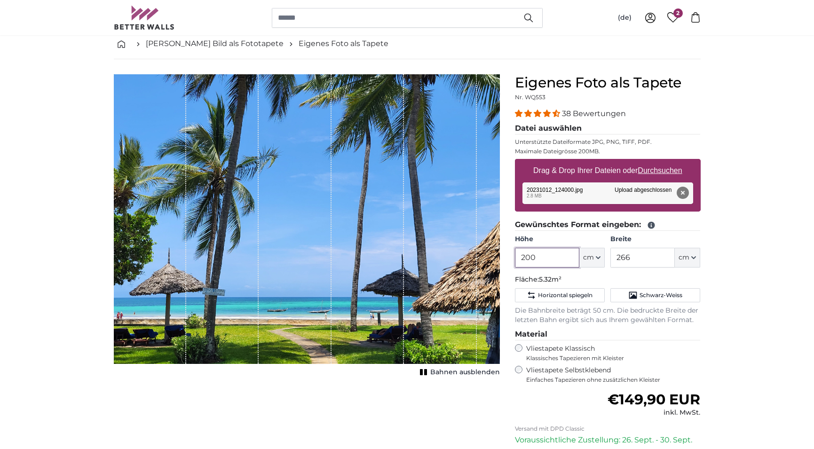
drag, startPoint x: 546, startPoint y: 254, endPoint x: 506, endPoint y: 250, distance: 39.7
click at [515, 250] on input "200" at bounding box center [547, 258] width 64 height 20
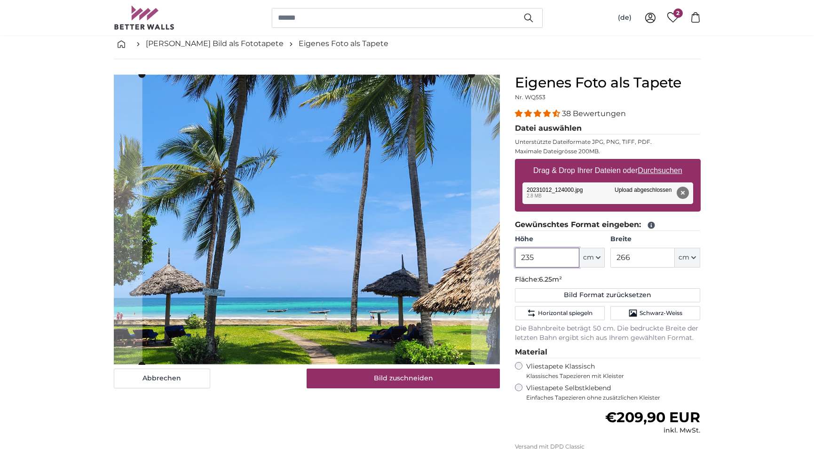
type input "235"
drag, startPoint x: 625, startPoint y: 256, endPoint x: 613, endPoint y: 254, distance: 11.9
click at [613, 254] on input "266" at bounding box center [642, 258] width 64 height 20
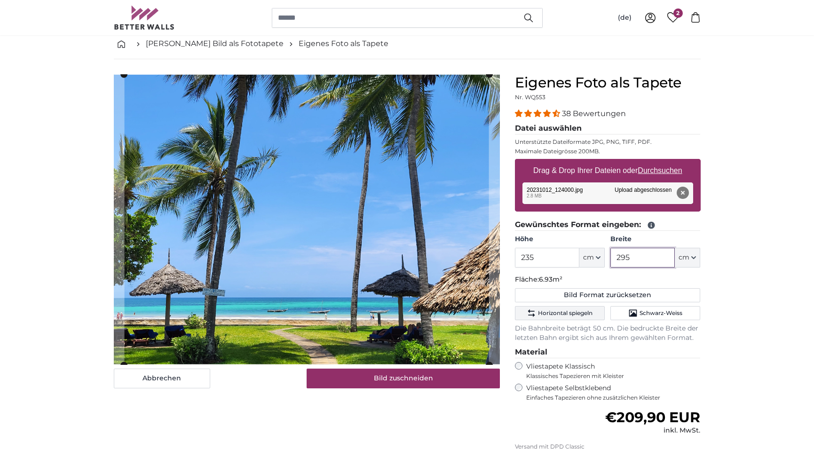
type input "295"
click at [572, 313] on span "Horizontal spiegeln" at bounding box center [565, 313] width 55 height 8
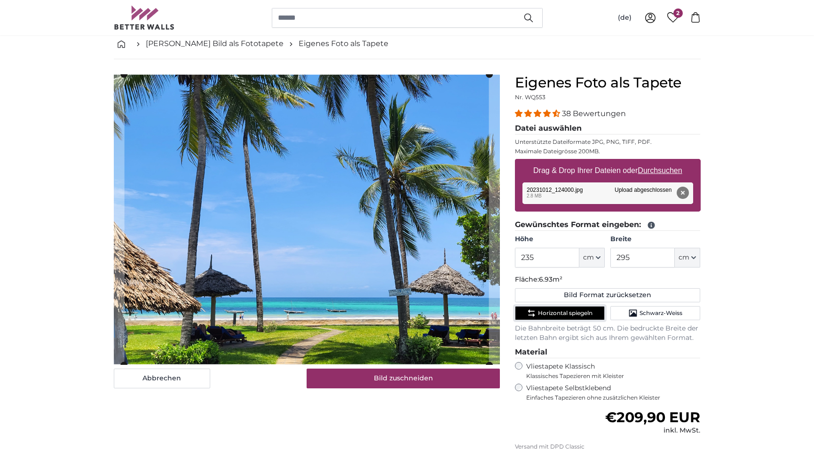
click at [571, 313] on span "Horizontal spiegeln" at bounding box center [565, 313] width 55 height 8
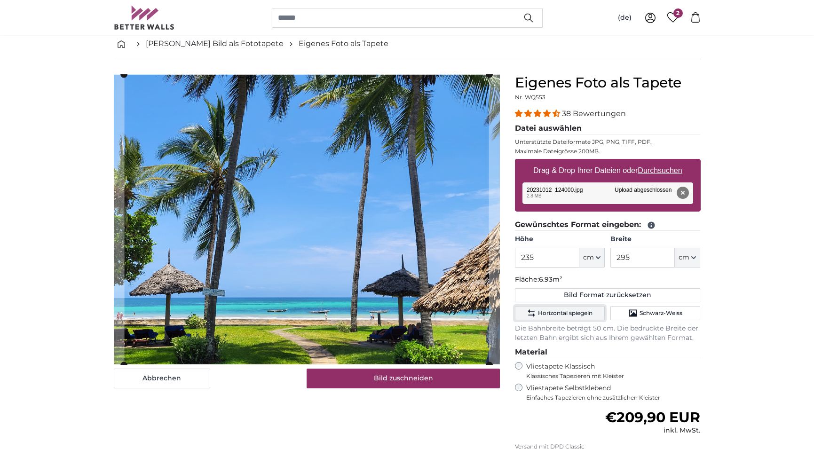
click at [571, 313] on span "Horizontal spiegeln" at bounding box center [565, 313] width 55 height 8
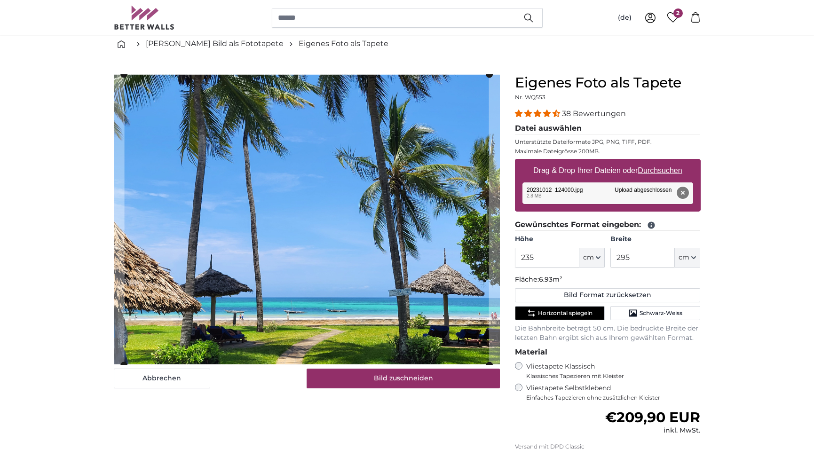
click at [684, 192] on button "Entfernen" at bounding box center [682, 193] width 12 height 12
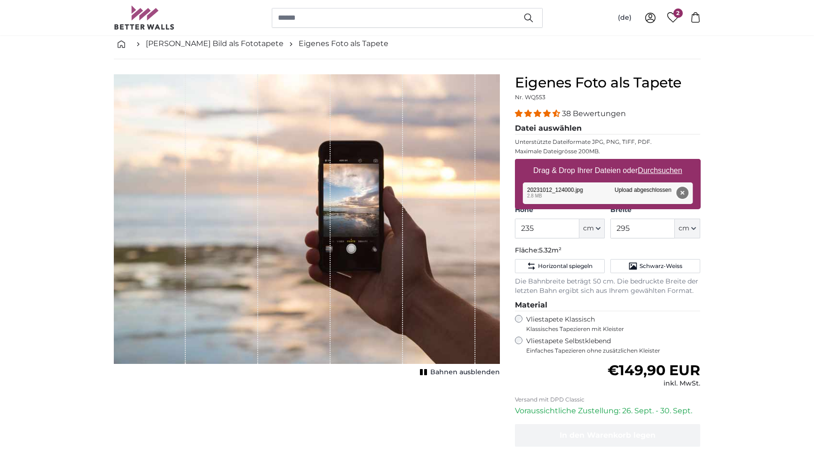
type input "200"
type input "266"
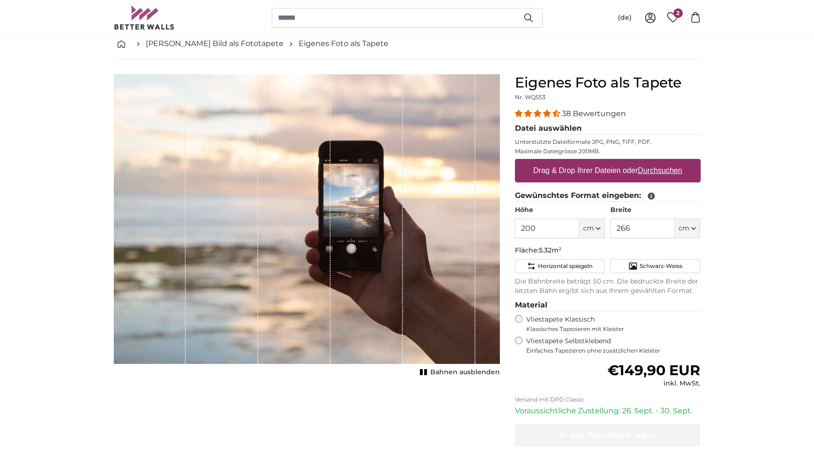
click at [665, 173] on u "Durchsuchen" at bounding box center [659, 170] width 44 height 8
click at [665, 162] on input "Drag & Drop Ihrer Dateien oder Durchsuchen" at bounding box center [608, 160] width 186 height 3
type input "**********"
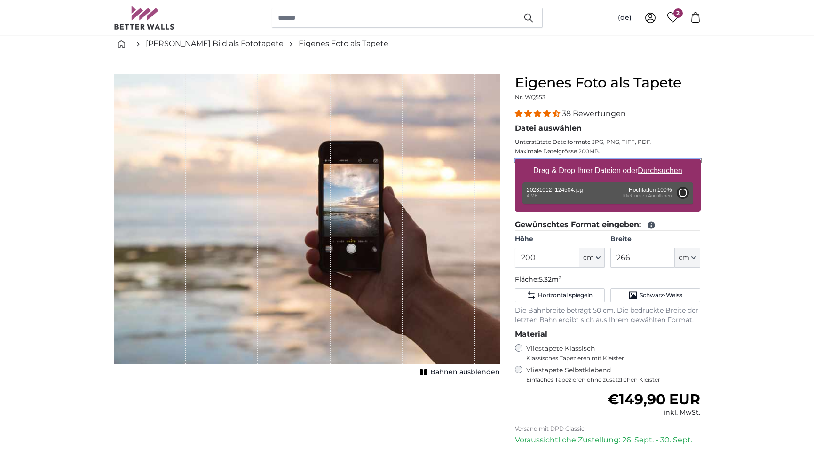
type input "150"
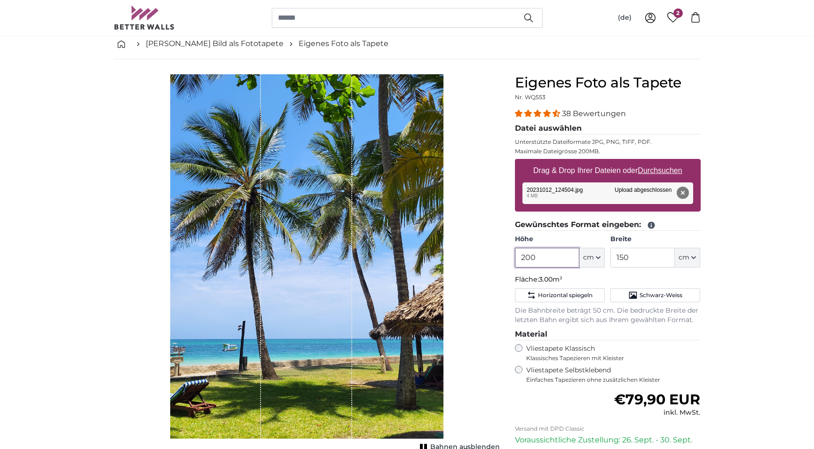
drag, startPoint x: 535, startPoint y: 255, endPoint x: 504, endPoint y: 251, distance: 30.8
click at [515, 251] on input "200" at bounding box center [547, 258] width 64 height 20
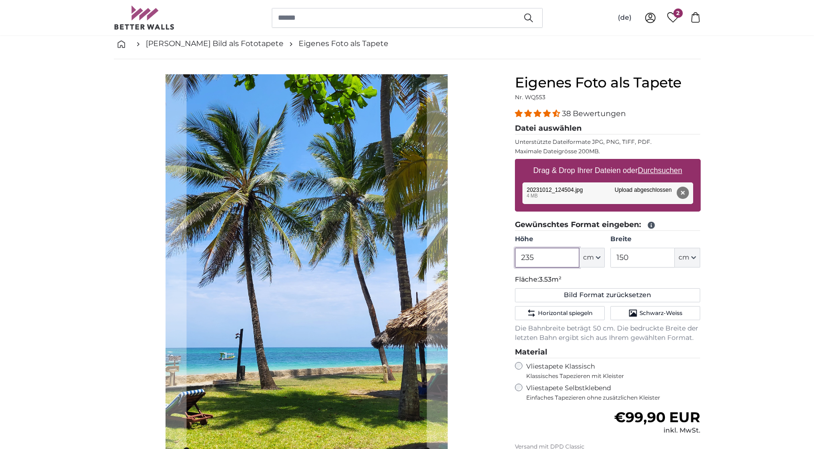
type input "235"
drag, startPoint x: 635, startPoint y: 259, endPoint x: 609, endPoint y: 256, distance: 26.5
click at [610, 256] on input "150" at bounding box center [642, 258] width 64 height 20
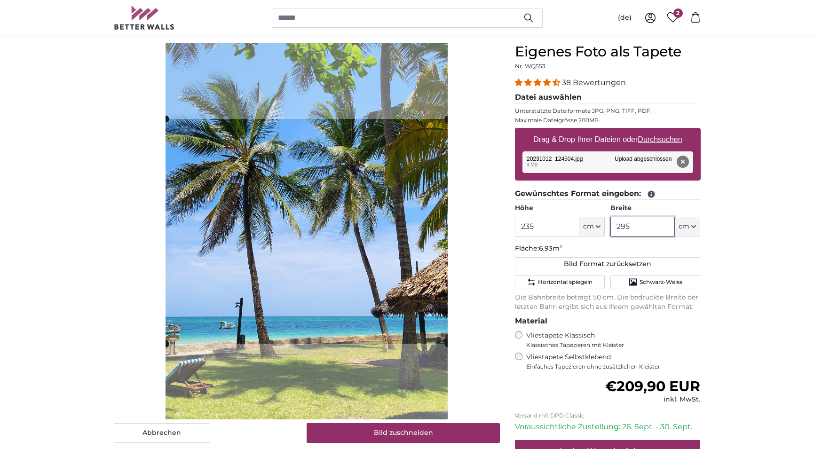
scroll to position [96, 0]
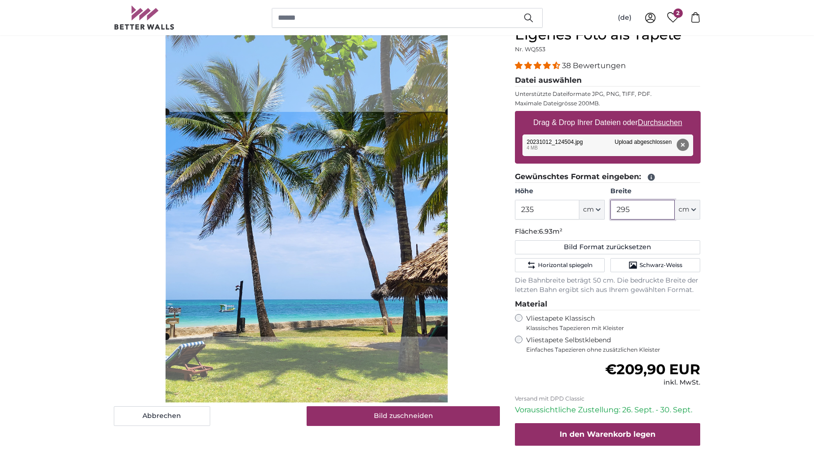
click at [315, 133] on cropper-handle at bounding box center [307, 224] width 282 height 225
type input "295"
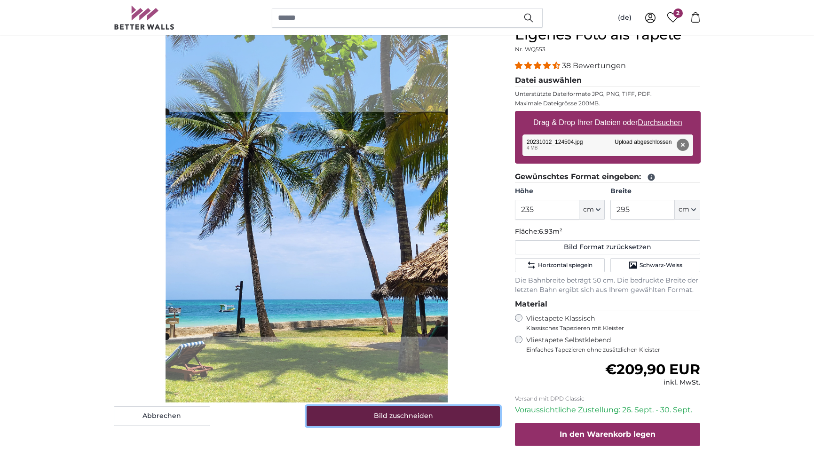
click at [342, 412] on button "Bild zuschneiden" at bounding box center [403, 416] width 193 height 20
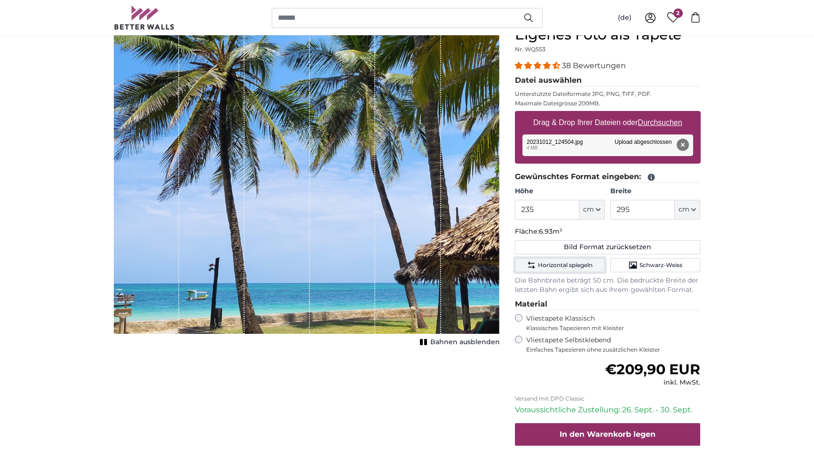
click at [544, 267] on span "Horizontal spiegeln" at bounding box center [565, 265] width 55 height 8
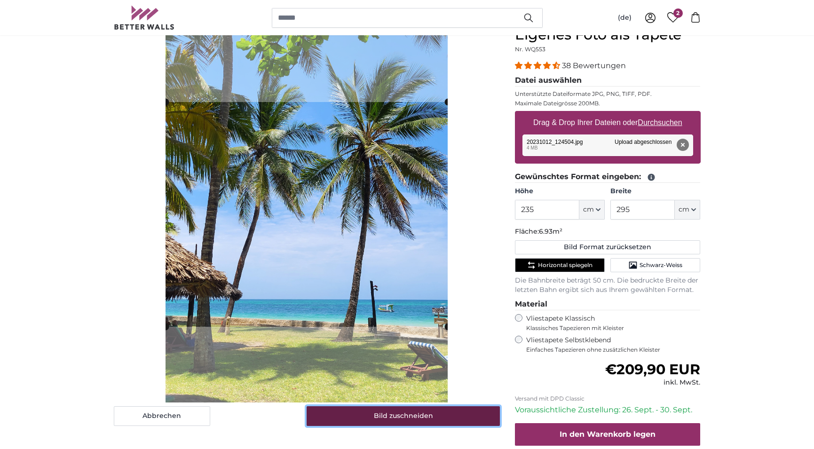
click at [386, 416] on button "Bild zuschneiden" at bounding box center [403, 416] width 193 height 20
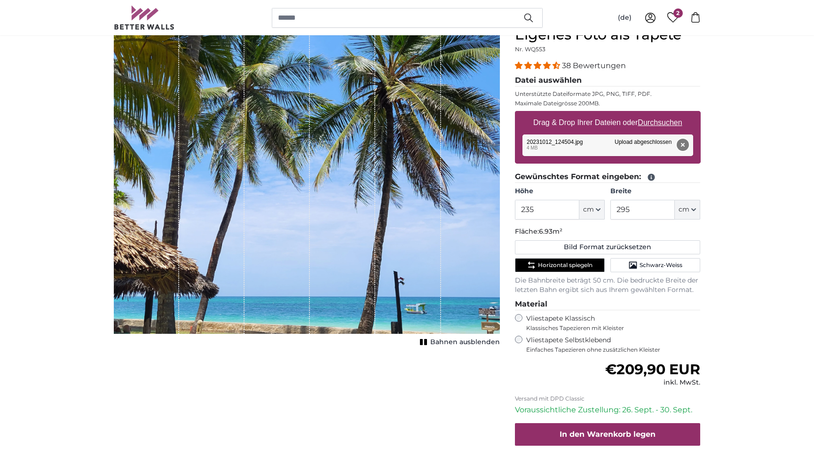
click at [681, 144] on button "Entfernen" at bounding box center [682, 145] width 12 height 12
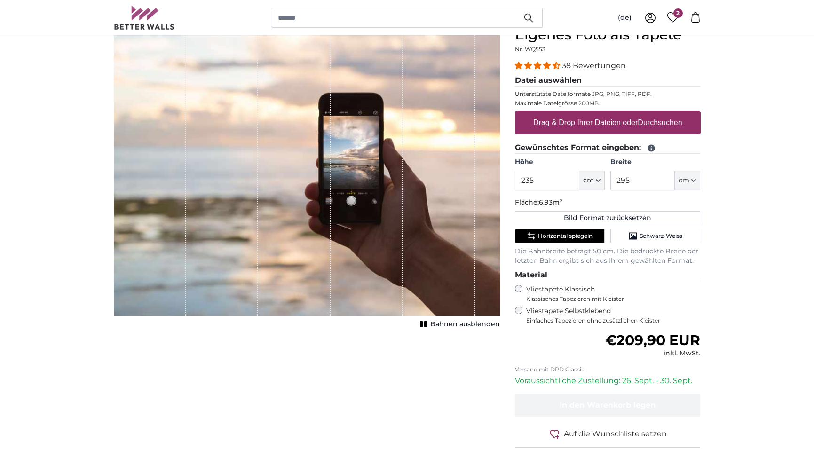
click at [652, 123] on u "Durchsuchen" at bounding box center [659, 122] width 44 height 8
click at [652, 114] on input "Drag & Drop Ihrer Dateien oder Durchsuchen" at bounding box center [608, 112] width 186 height 3
type input "**********"
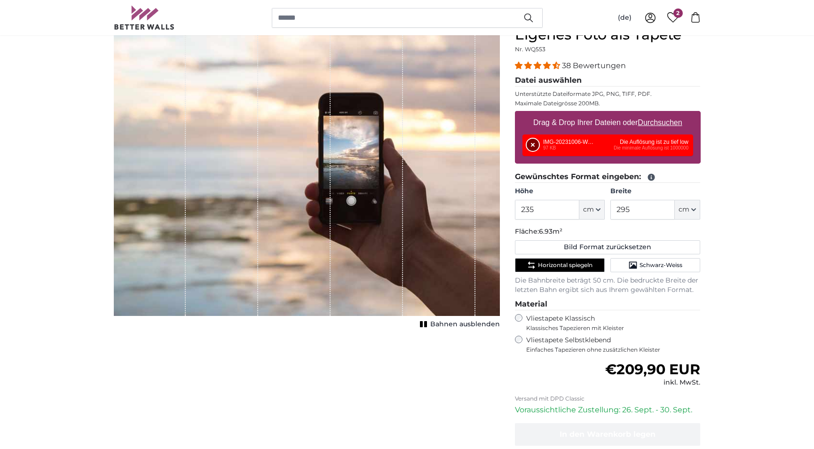
click at [529, 142] on button "Entfernen" at bounding box center [533, 145] width 12 height 12
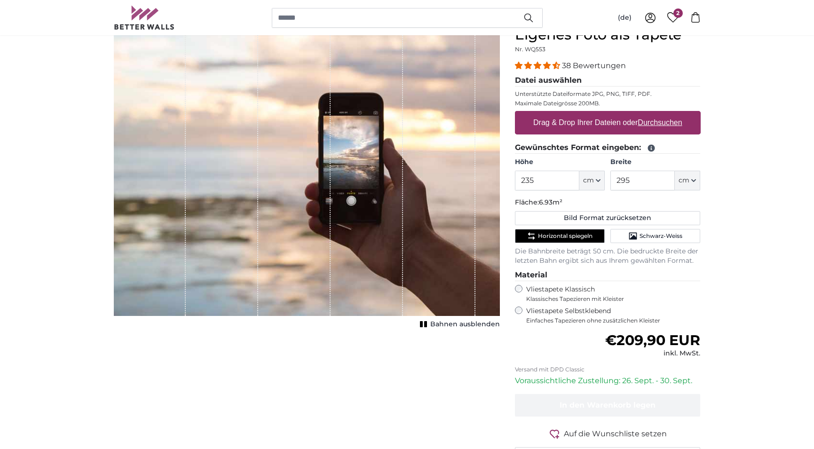
click at [659, 124] on u "Durchsuchen" at bounding box center [659, 122] width 44 height 8
click at [659, 114] on input "Drag & Drop Ihrer Dateien oder Durchsuchen" at bounding box center [608, 112] width 186 height 3
type input "**********"
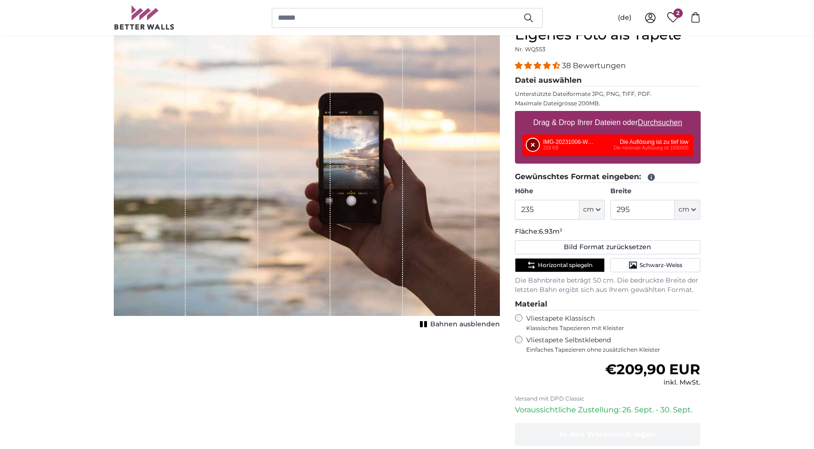
click at [531, 145] on button "Entfernen" at bounding box center [533, 145] width 12 height 12
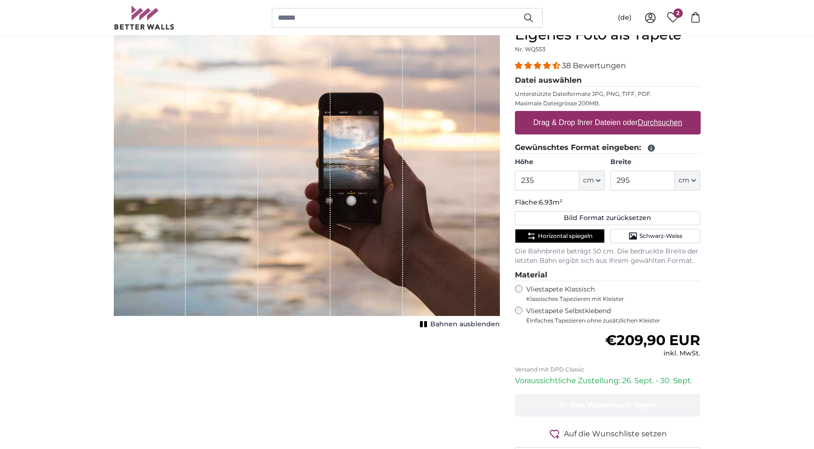
click at [661, 123] on u "Durchsuchen" at bounding box center [659, 122] width 44 height 8
click at [661, 114] on input "Drag & Drop Ihrer Dateien oder Durchsuchen" at bounding box center [608, 112] width 186 height 3
type input "**********"
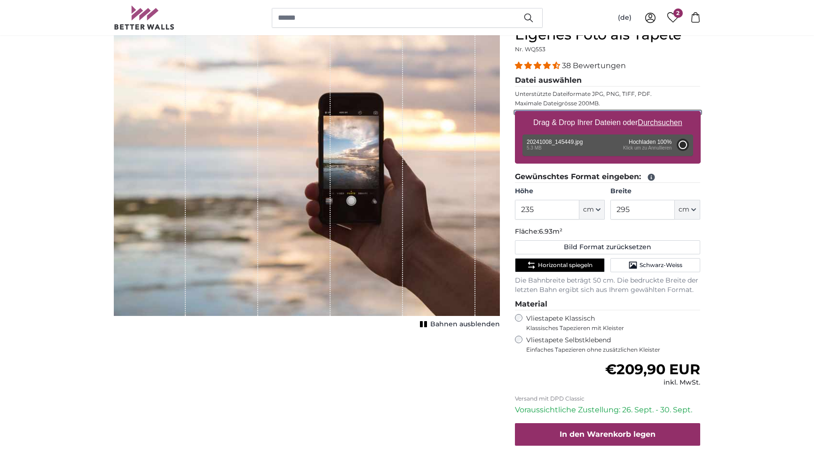
type input "200"
type input "266"
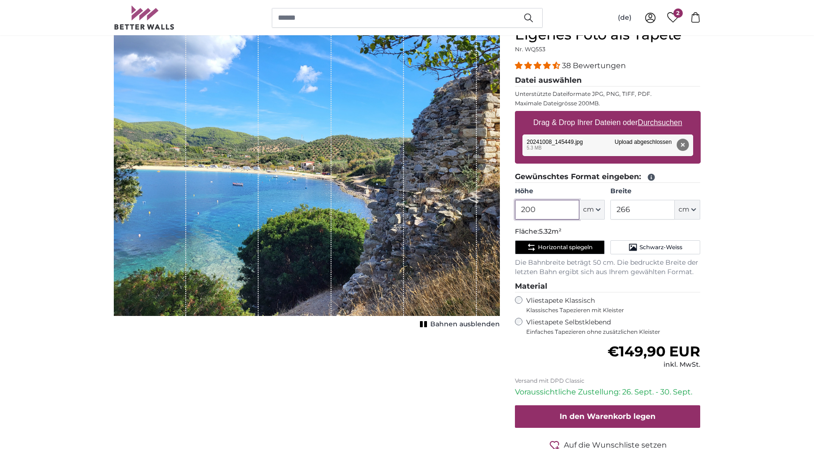
drag, startPoint x: 543, startPoint y: 209, endPoint x: 493, endPoint y: 199, distance: 50.8
click at [515, 203] on input "200" at bounding box center [547, 210] width 64 height 20
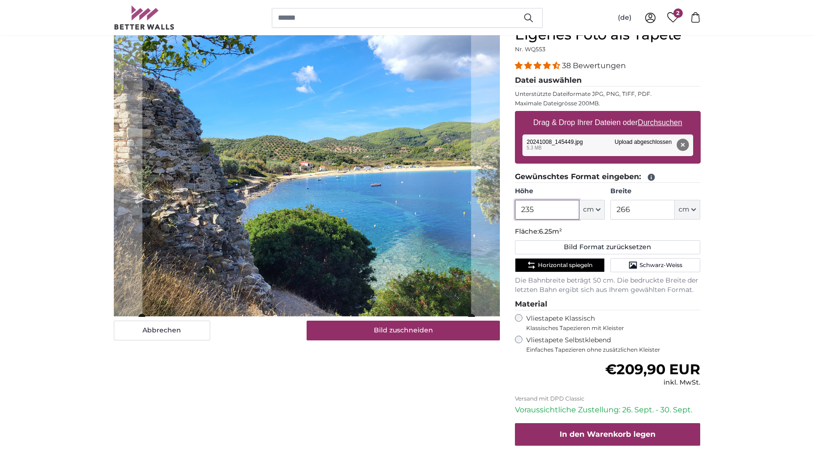
type input "235"
drag, startPoint x: 618, startPoint y: 202, endPoint x: 613, endPoint y: 201, distance: 4.7
click at [613, 201] on input "266" at bounding box center [642, 210] width 64 height 20
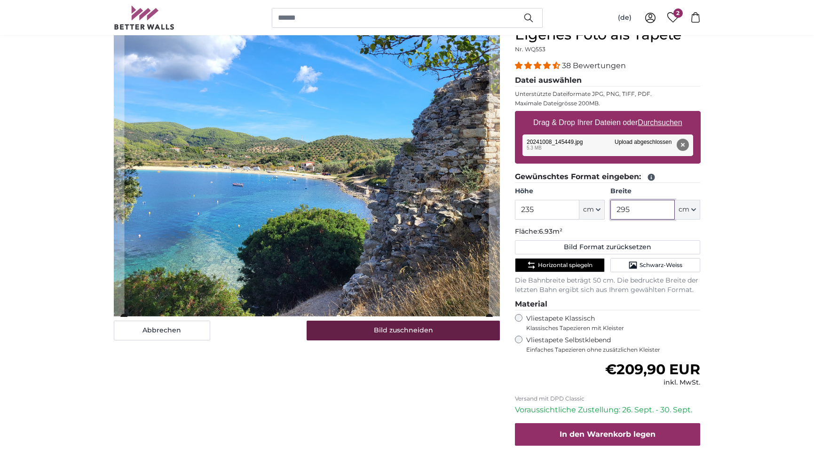
type input "295"
drag, startPoint x: 342, startPoint y: 332, endPoint x: 310, endPoint y: 404, distance: 78.1
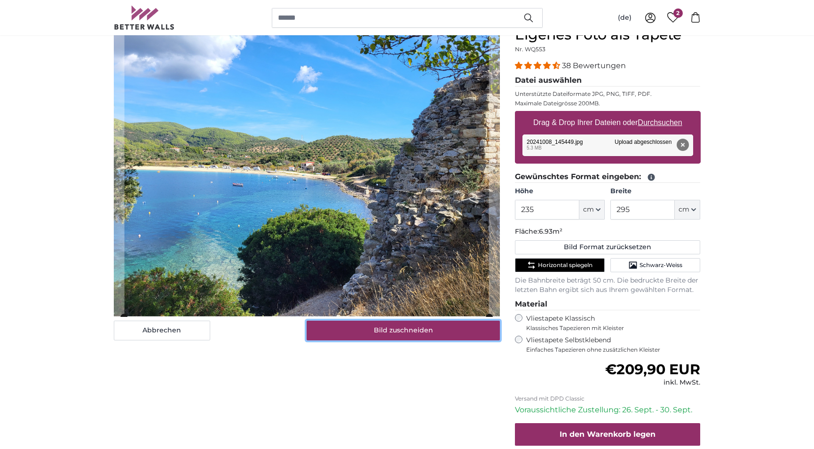
click at [342, 332] on button "Bild zuschneiden" at bounding box center [403, 331] width 193 height 20
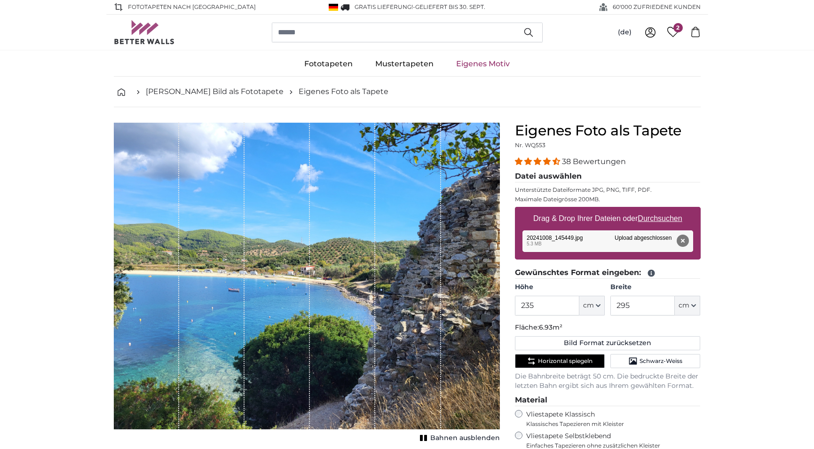
scroll to position [96, 0]
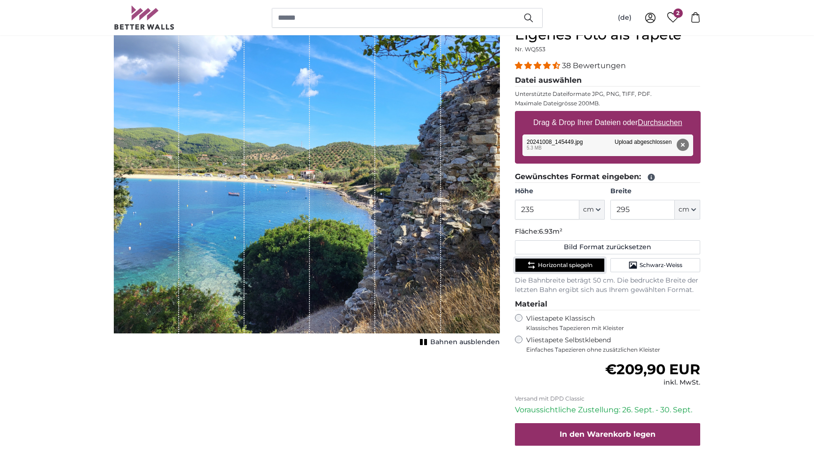
click at [588, 262] on span "Horizontal spiegeln" at bounding box center [565, 265] width 55 height 8
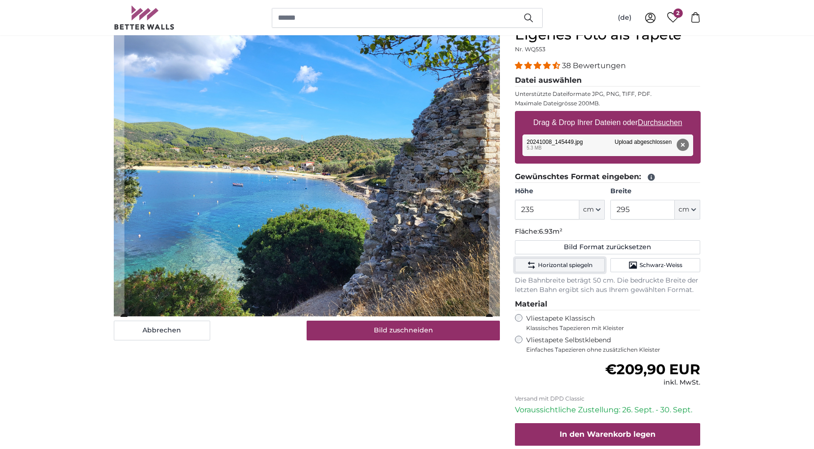
click at [555, 264] on span "Horizontal spiegeln" at bounding box center [565, 265] width 55 height 8
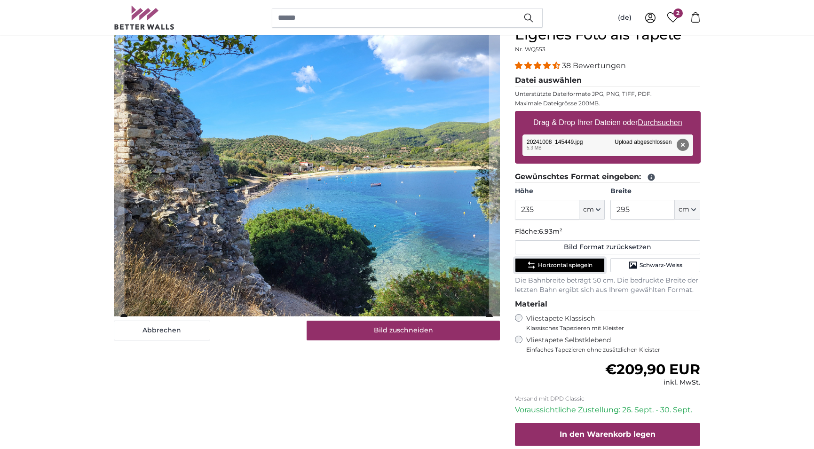
click at [584, 265] on span "Horizontal spiegeln" at bounding box center [565, 265] width 55 height 8
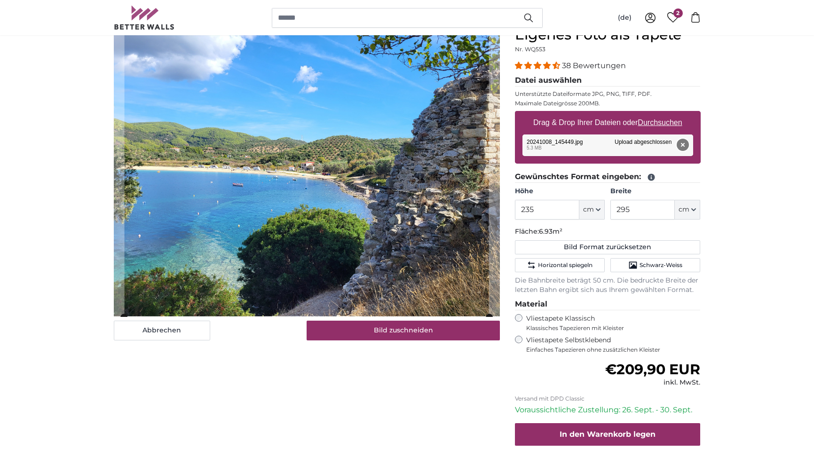
click at [683, 144] on button "Entfernen" at bounding box center [682, 145] width 12 height 12
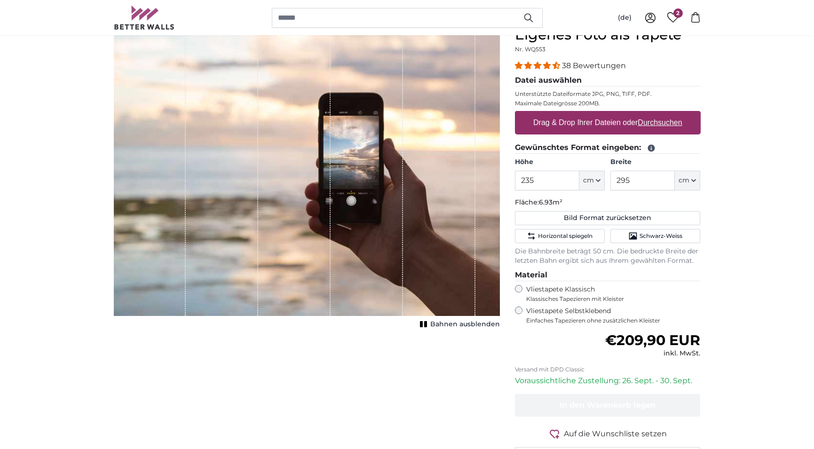
click at [659, 126] on u "Durchsuchen" at bounding box center [659, 122] width 44 height 8
click at [659, 114] on input "Drag & Drop Ihrer Dateien oder Durchsuchen" at bounding box center [608, 112] width 186 height 3
type input "**********"
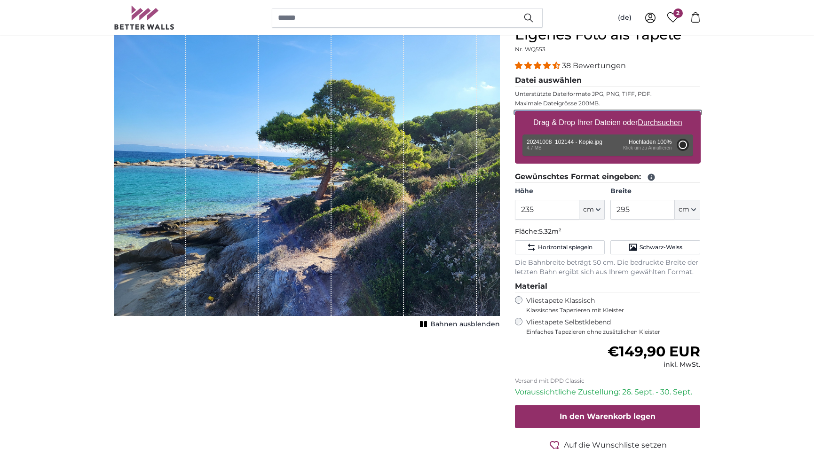
type input "200"
type input "266"
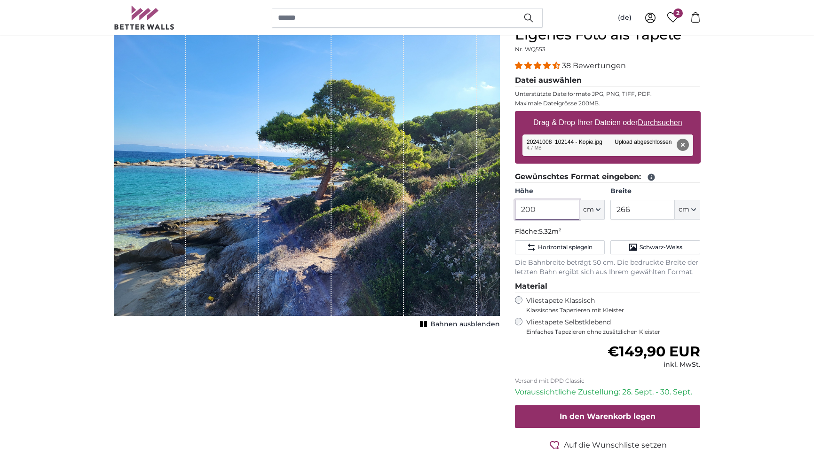
click at [515, 210] on input "200" at bounding box center [547, 210] width 64 height 20
type input "235"
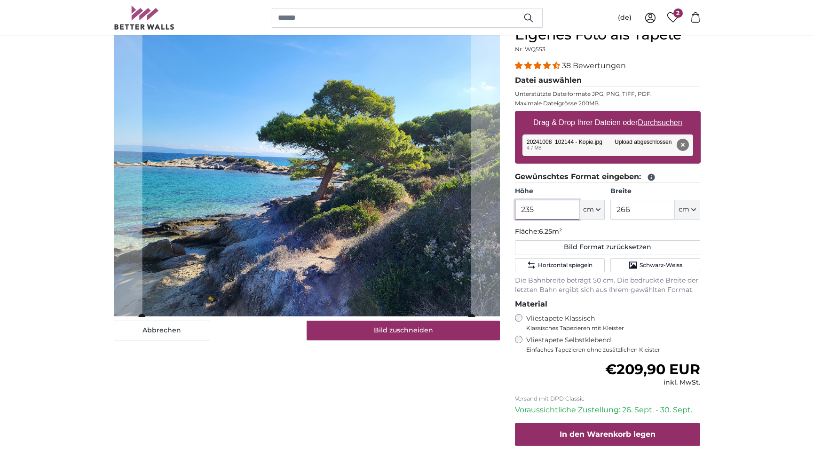
type input "235"
drag, startPoint x: 634, startPoint y: 215, endPoint x: 612, endPoint y: 211, distance: 22.0
click at [612, 211] on input "266" at bounding box center [642, 210] width 64 height 20
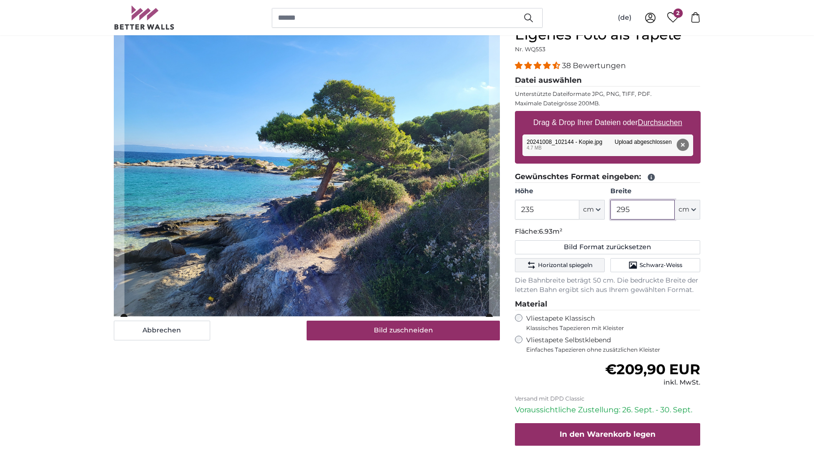
type input "295"
click at [550, 265] on span "Horizontal spiegeln" at bounding box center [565, 265] width 55 height 8
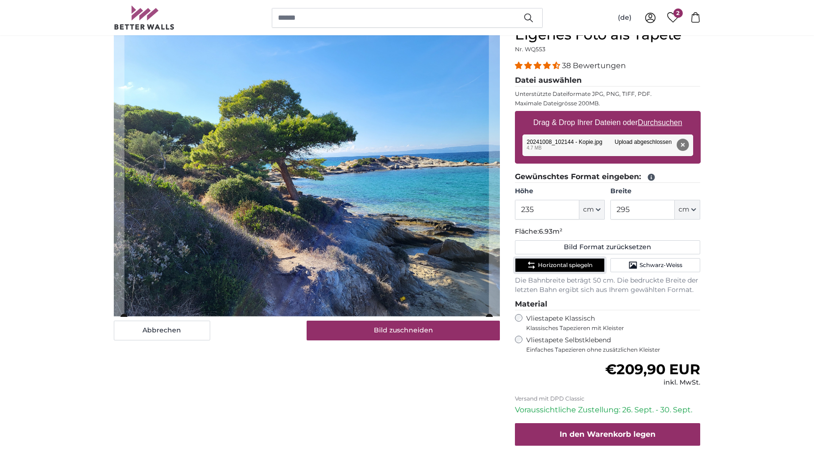
click at [550, 265] on span "Horizontal spiegeln" at bounding box center [565, 265] width 55 height 8
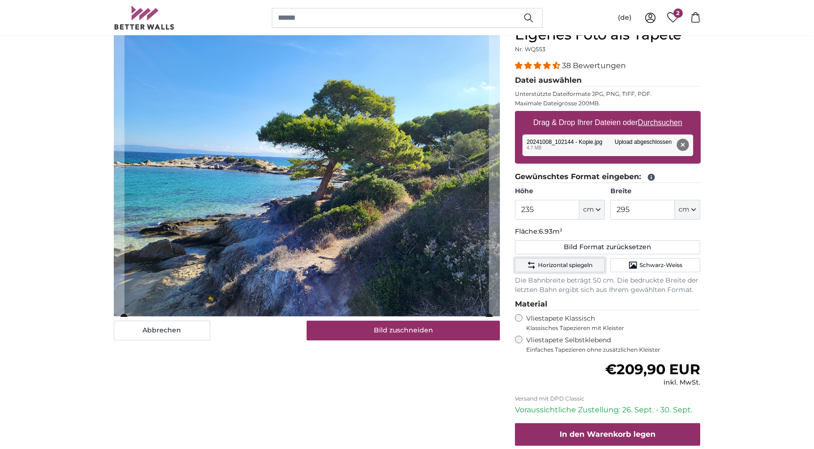
click at [549, 265] on span "Horizontal spiegeln" at bounding box center [565, 265] width 55 height 8
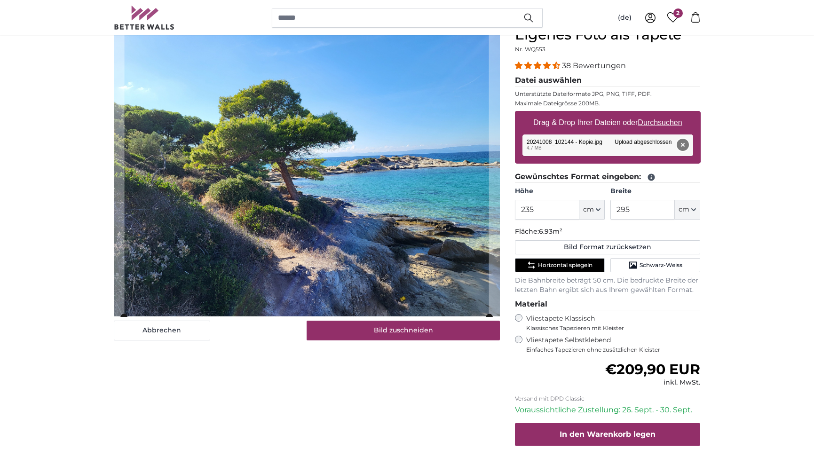
click at [683, 142] on button "Entfernen" at bounding box center [682, 145] width 12 height 12
type input "200"
type input "266"
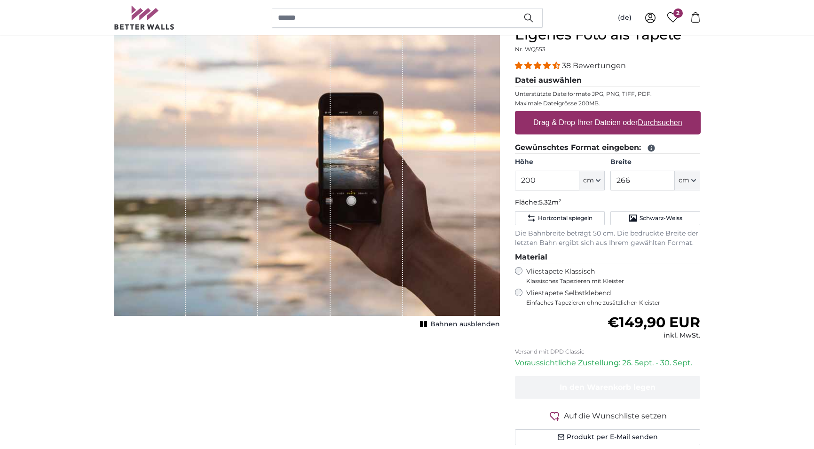
click at [661, 119] on u "Durchsuchen" at bounding box center [659, 122] width 44 height 8
click at [661, 114] on input "Drag & Drop Ihrer Dateien oder Durchsuchen" at bounding box center [608, 112] width 186 height 3
click at [669, 126] on u "Durchsuchen" at bounding box center [659, 122] width 44 height 8
click at [669, 114] on input "Drag & Drop Ihrer Dateien oder Durchsuchen" at bounding box center [608, 112] width 186 height 3
type input "**********"
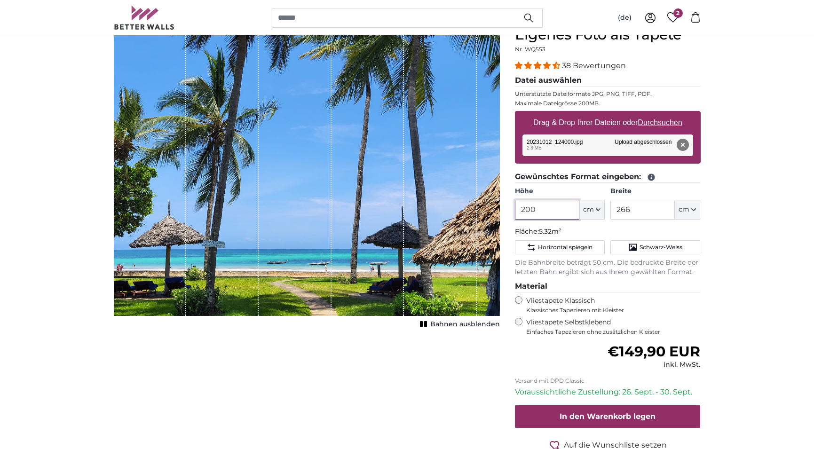
drag, startPoint x: 514, startPoint y: 215, endPoint x: 469, endPoint y: 220, distance: 45.0
click at [515, 220] on input "200" at bounding box center [547, 210] width 64 height 20
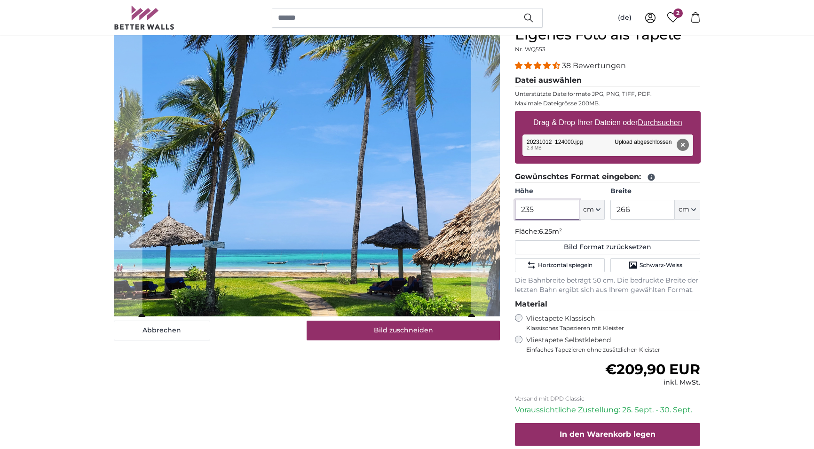
type input "235"
click at [610, 212] on input "266" at bounding box center [642, 210] width 64 height 20
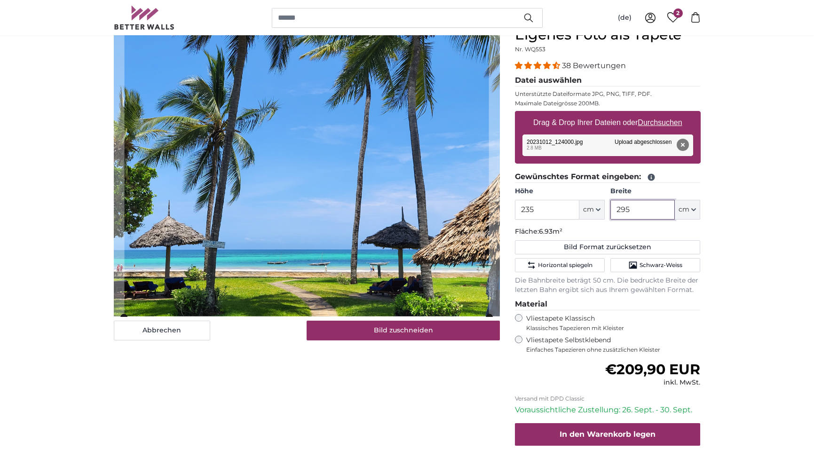
type input "295"
click at [549, 265] on span "Horizontal spiegeln" at bounding box center [565, 265] width 55 height 8
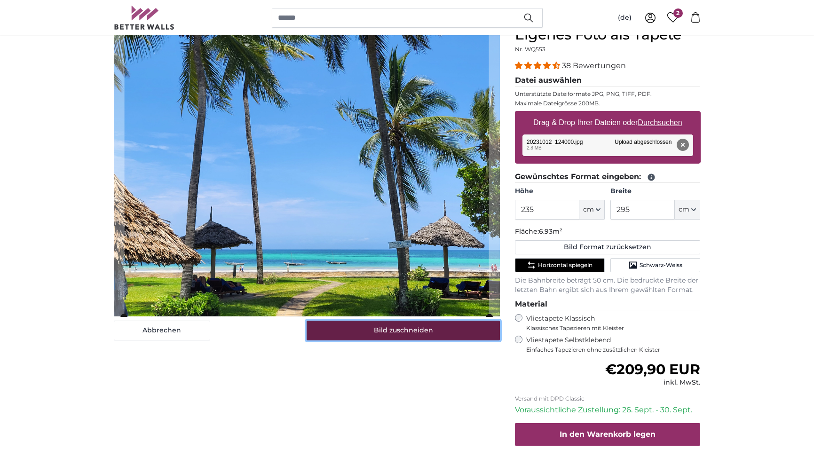
click at [409, 328] on button "Bild zuschneiden" at bounding box center [403, 331] width 193 height 20
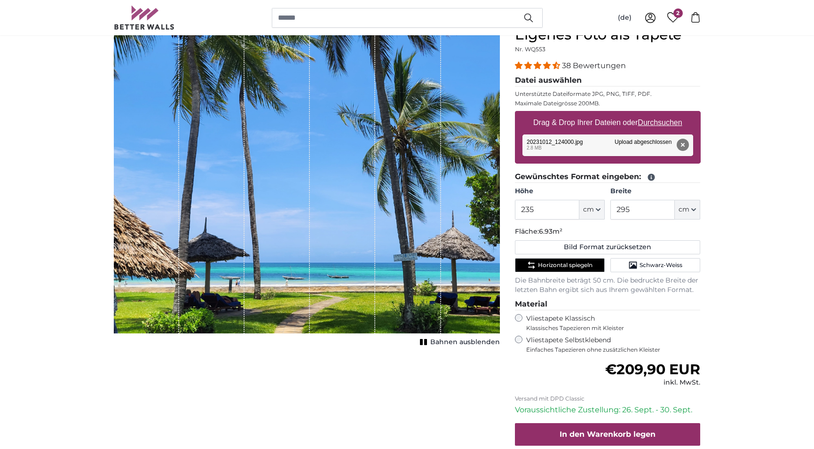
click at [461, 342] on span "Bahnen ausblenden" at bounding box center [465, 342] width 70 height 9
click at [676, 16] on span "2" at bounding box center [677, 12] width 9 height 9
